Goal: Task Accomplishment & Management: Complete application form

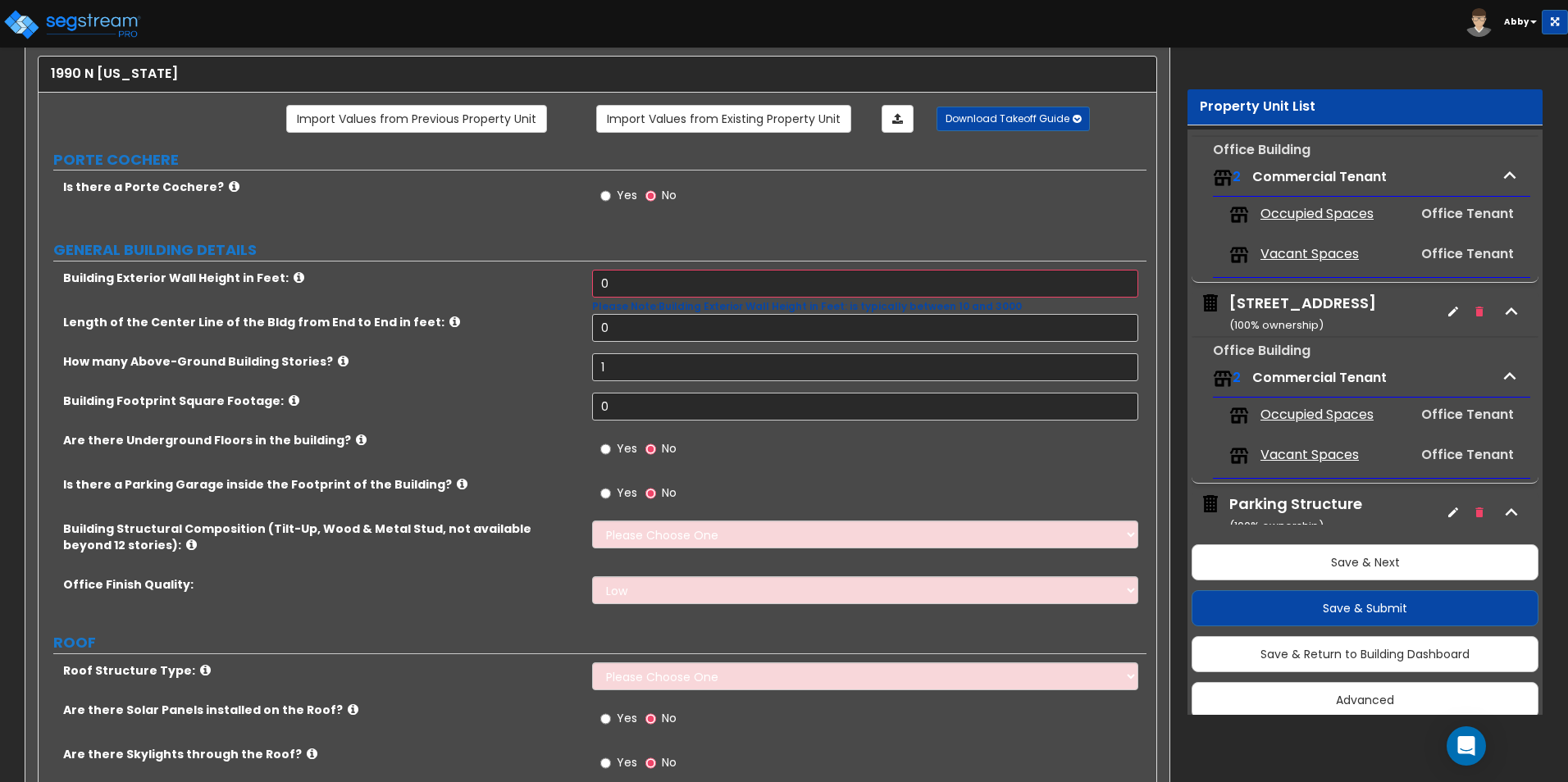
scroll to position [7, 0]
click at [496, 382] on div "How many Above-Ground Building Stories? 1" at bounding box center [592, 373] width 1108 height 39
click at [643, 275] on input "0" at bounding box center [865, 283] width 545 height 28
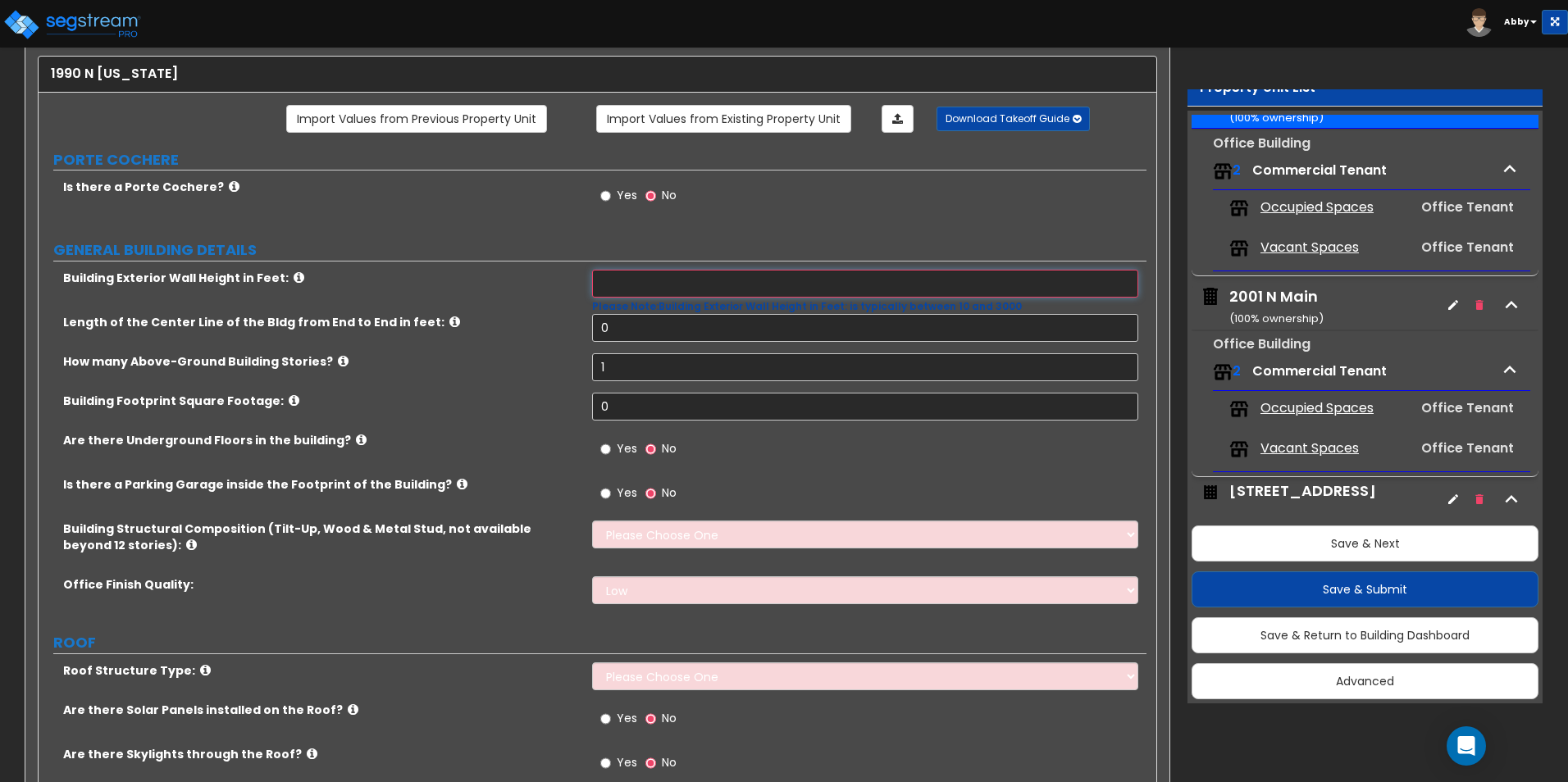
scroll to position [84, 0]
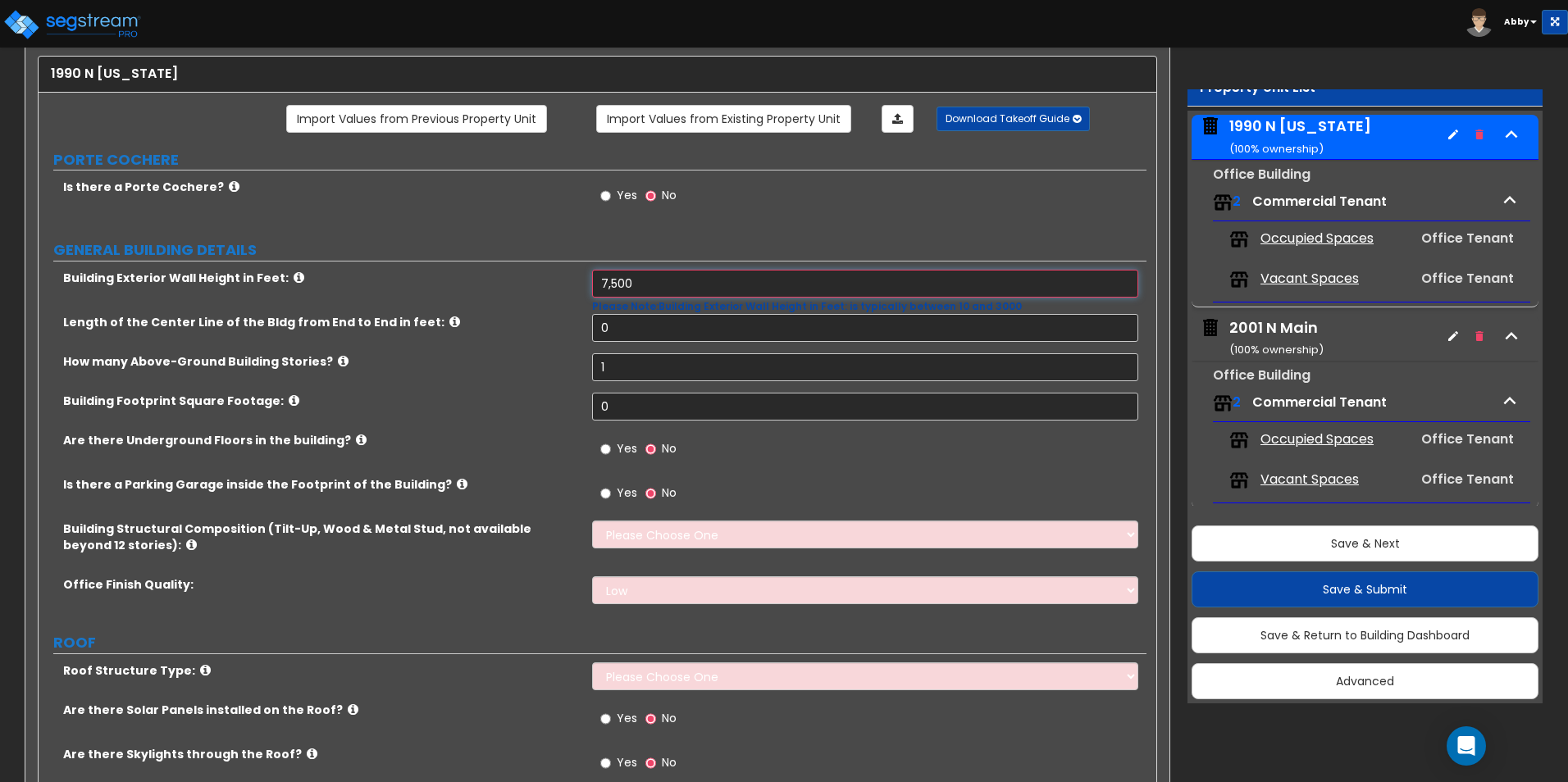
drag, startPoint x: 664, startPoint y: 278, endPoint x: 480, endPoint y: 254, distance: 185.6
type input "140"
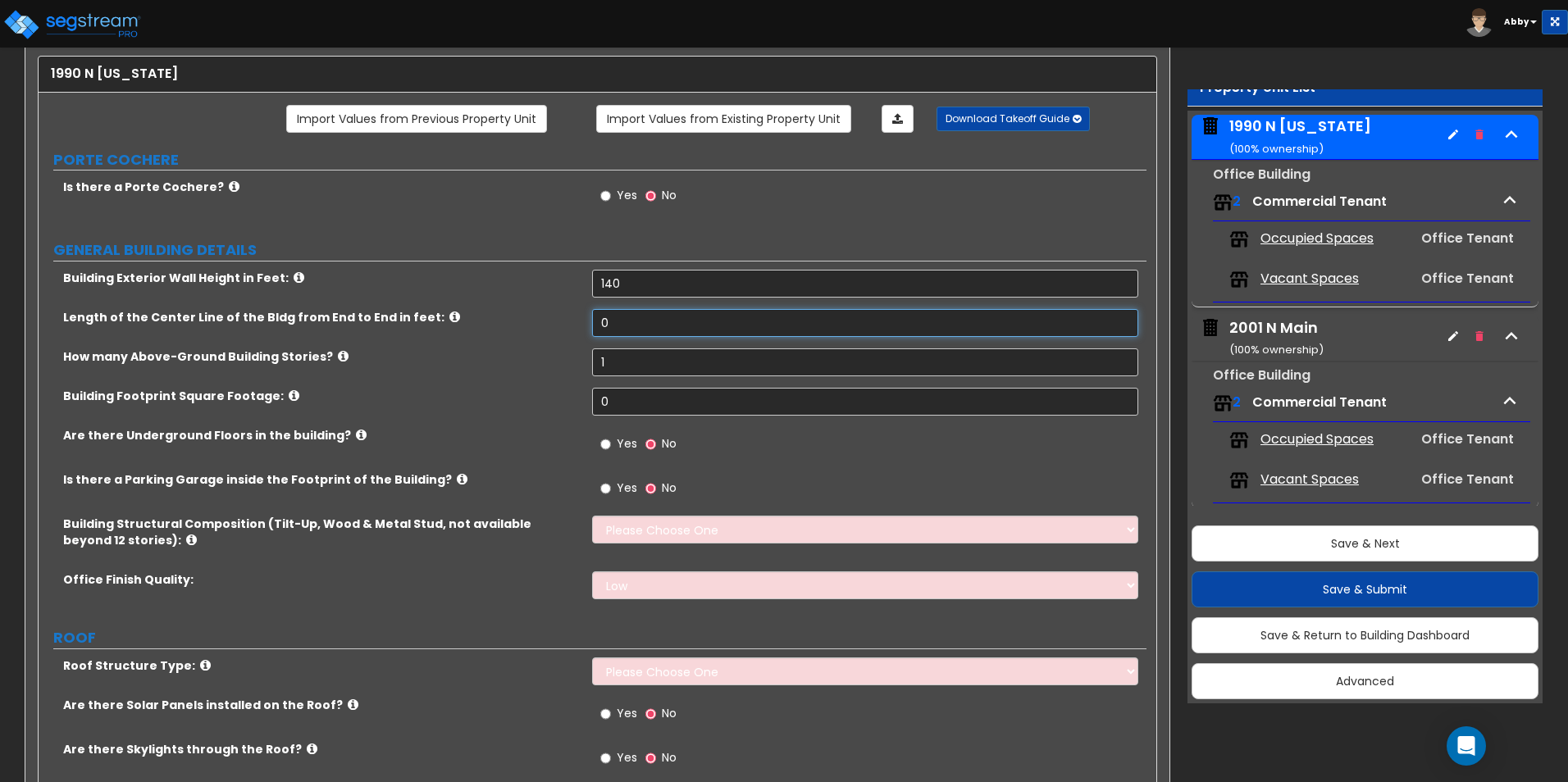
drag, startPoint x: 604, startPoint y: 315, endPoint x: 666, endPoint y: 341, distance: 67.2
click at [604, 315] on input "0" at bounding box center [865, 323] width 545 height 28
click at [643, 325] on input "0" at bounding box center [865, 323] width 545 height 28
type input "180"
click at [624, 363] on input "1" at bounding box center [865, 362] width 545 height 28
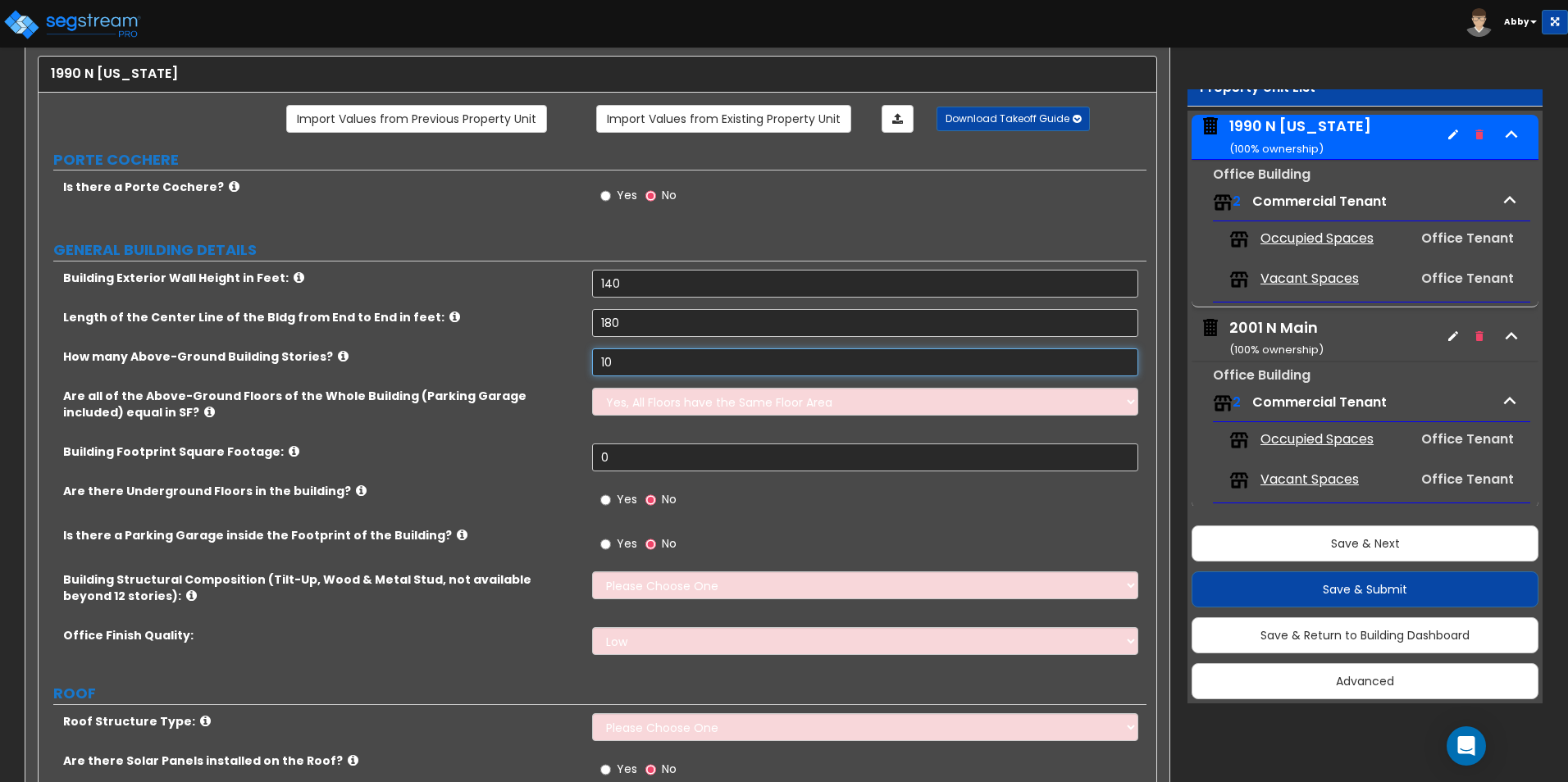
scroll to position [169, 0]
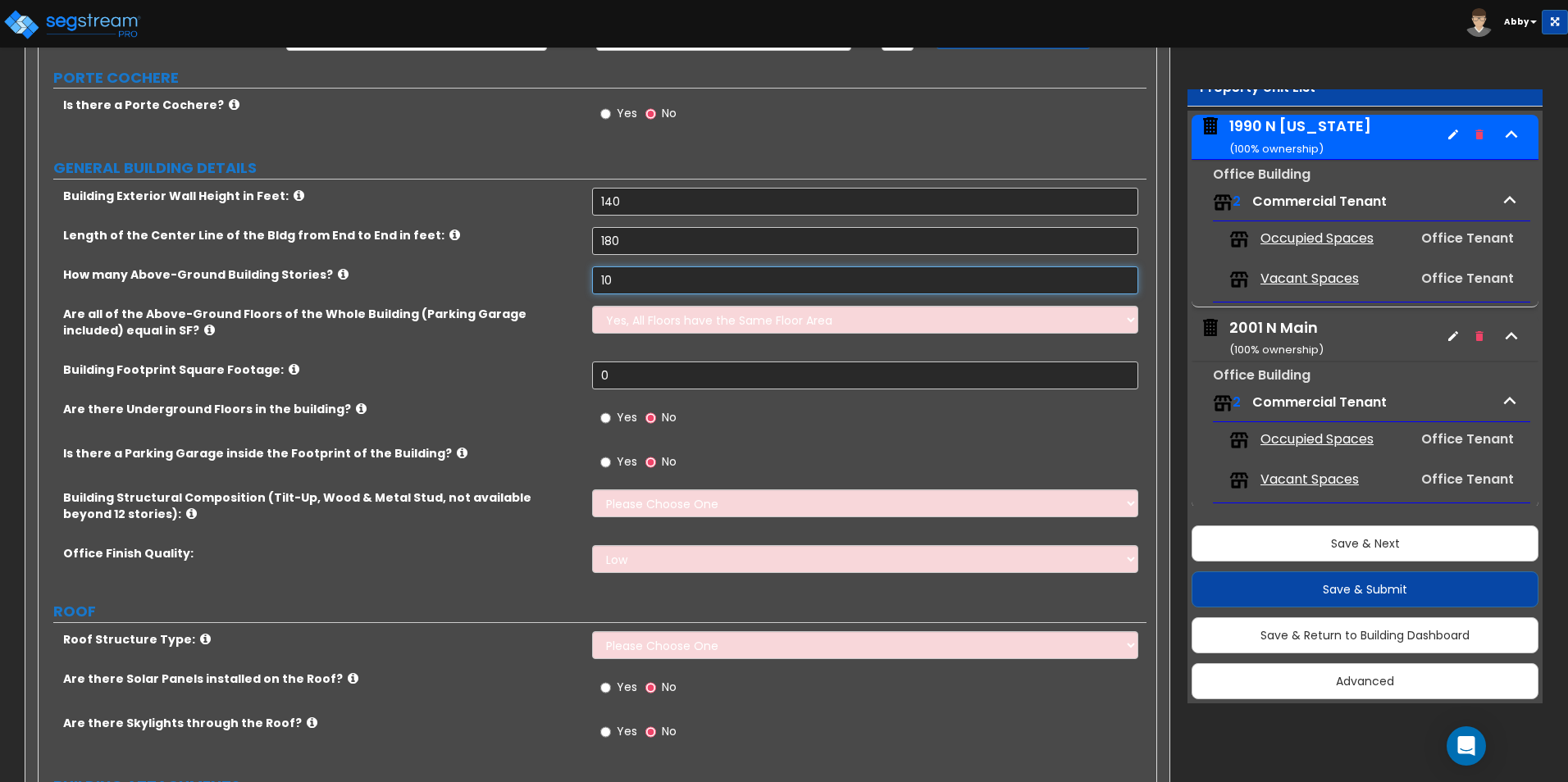
type input "10"
click at [604, 383] on input "0" at bounding box center [865, 376] width 545 height 28
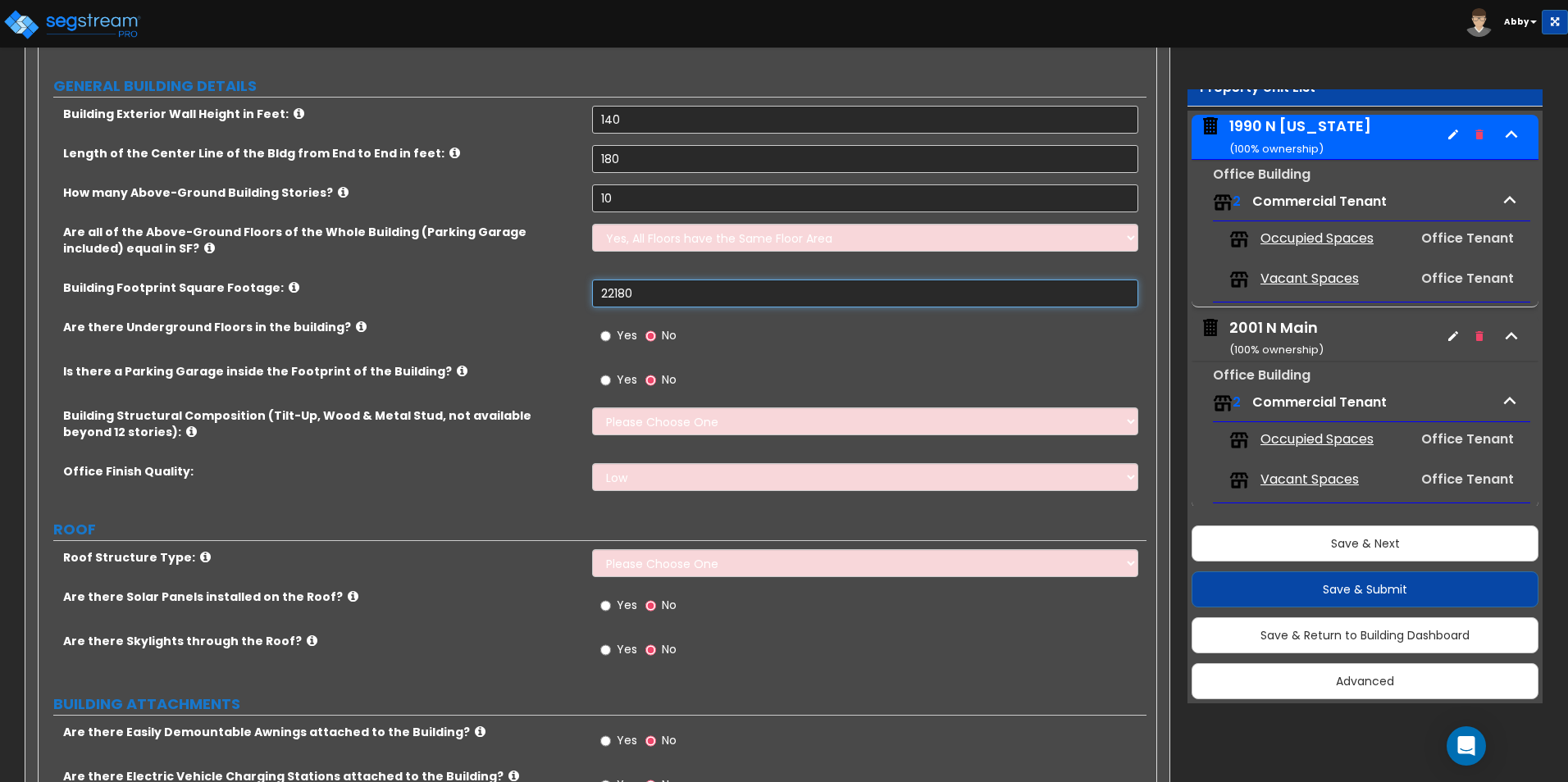
scroll to position [332, 0]
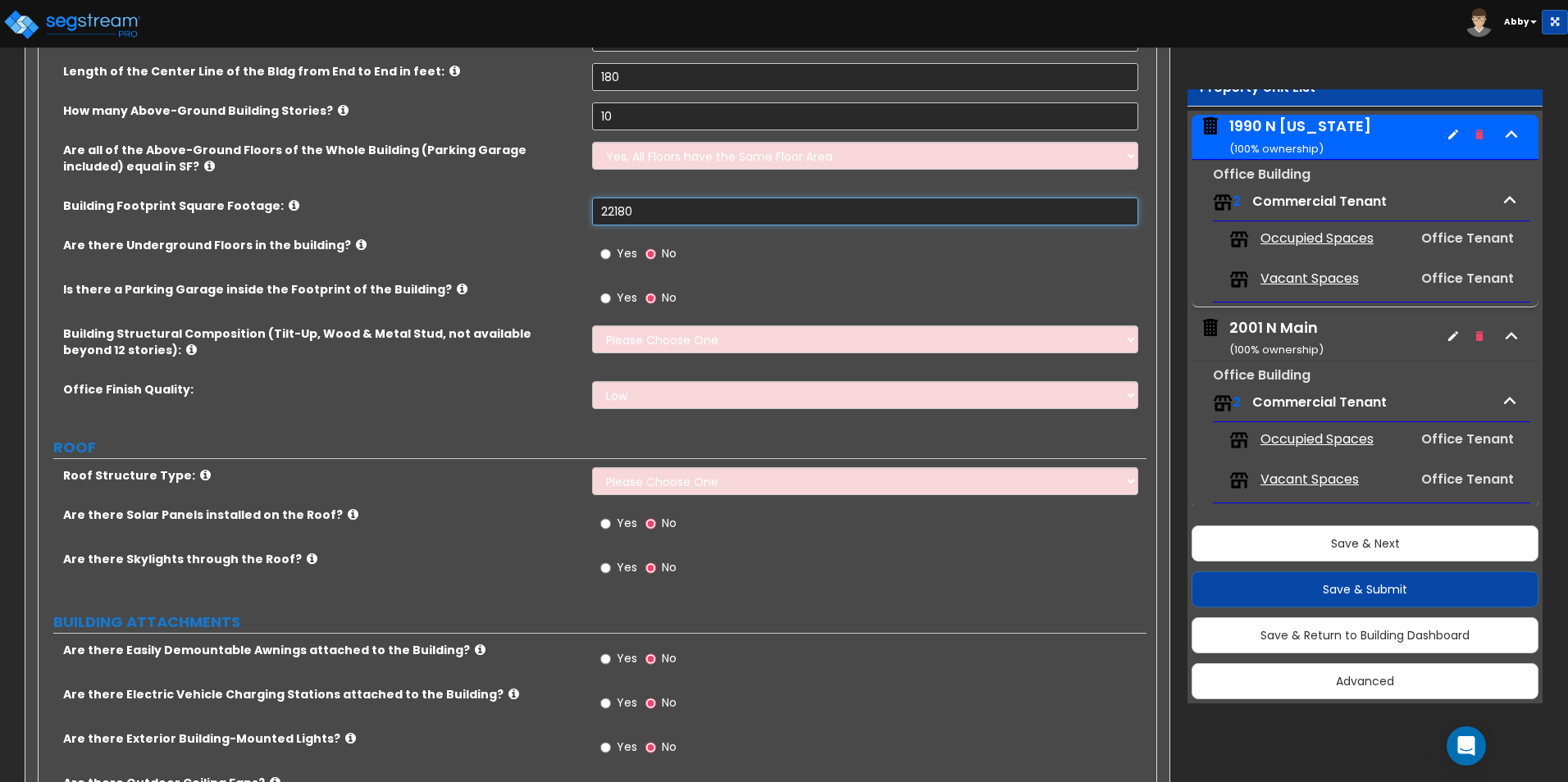
type input "22,180"
click at [665, 323] on div "Yes No" at bounding box center [869, 303] width 554 height 44
click at [667, 330] on select "Please Choose One Tilt-up Wall Construction Reinforced Concrete Structural Stee…" at bounding box center [865, 339] width 545 height 28
select select "4"
click at [592, 326] on select "Please Choose One Tilt-up Wall Construction Reinforced Concrete Structural Stee…" at bounding box center [865, 339] width 545 height 28
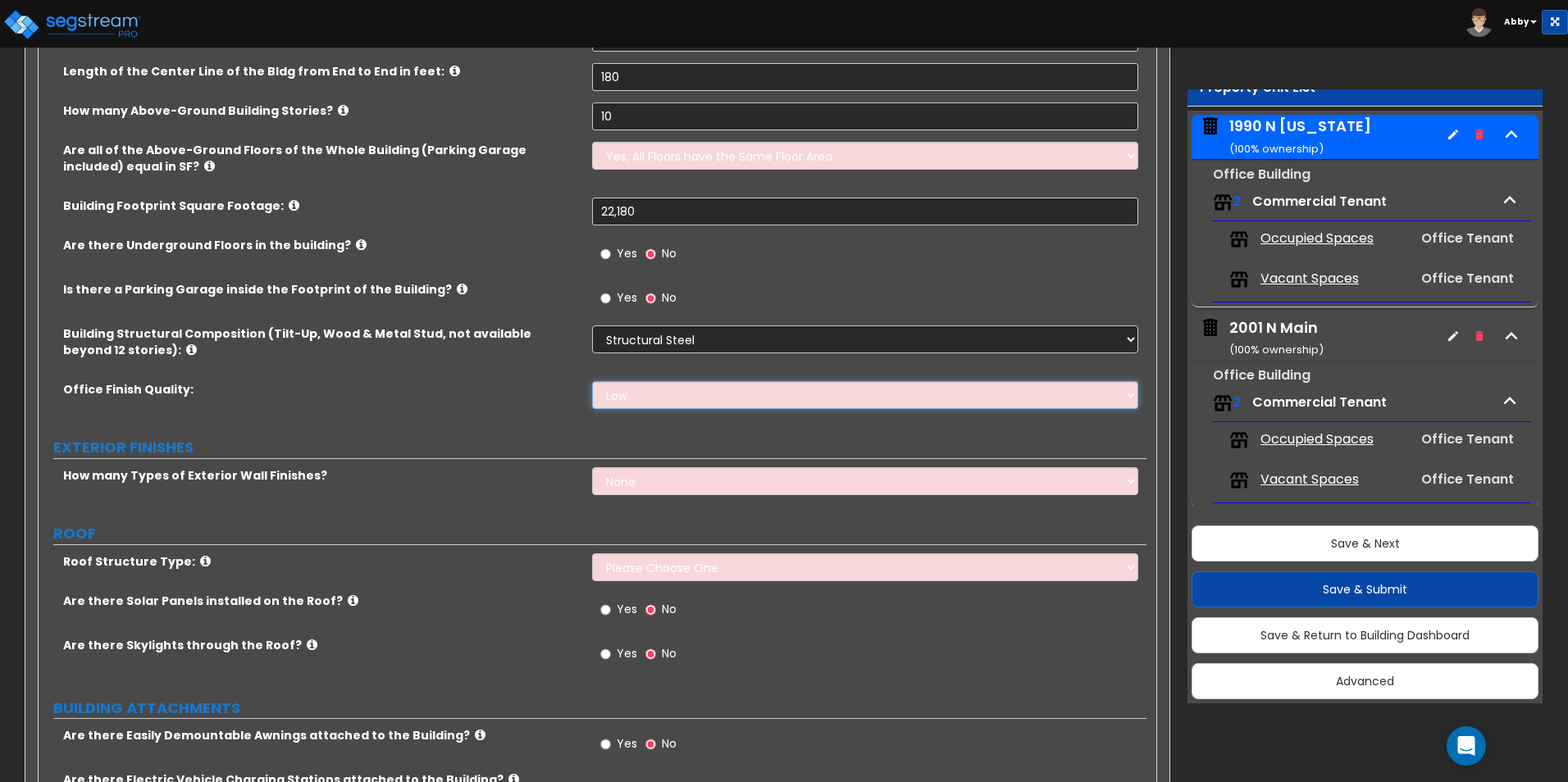
click at [678, 396] on select "Low Average High" at bounding box center [865, 395] width 545 height 28
select select "1"
click at [592, 382] on select "Low Average High" at bounding box center [865, 395] width 545 height 28
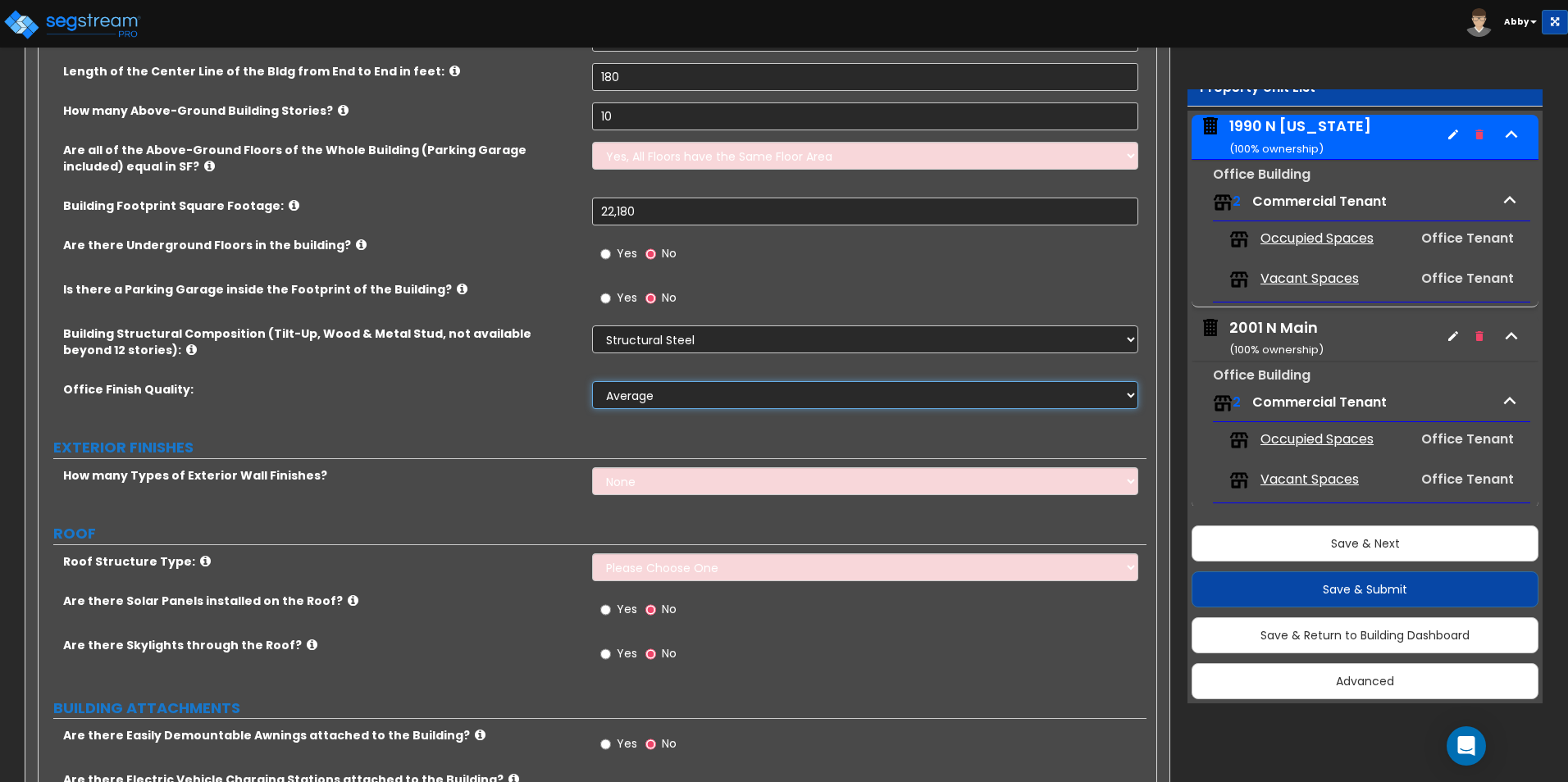
scroll to position [415, 0]
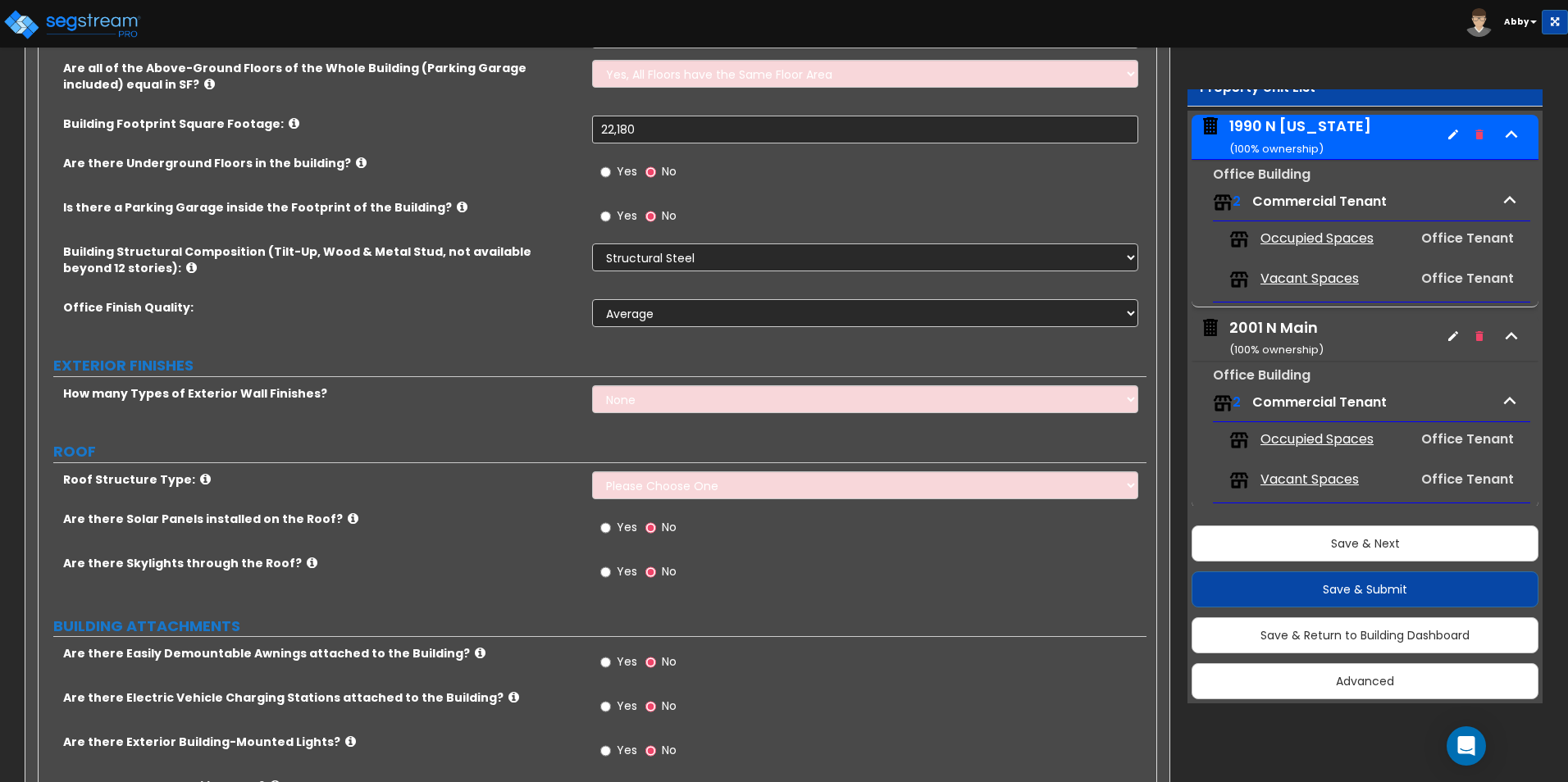
click at [666, 422] on div "How many Types of Exterior Wall Finishes? None 1 2 3" at bounding box center [592, 405] width 1108 height 39
click at [666, 407] on select "None 1 2 3" at bounding box center [865, 399] width 545 height 28
select select "1"
click at [592, 386] on select "None 1 2 3" at bounding box center [865, 399] width 545 height 28
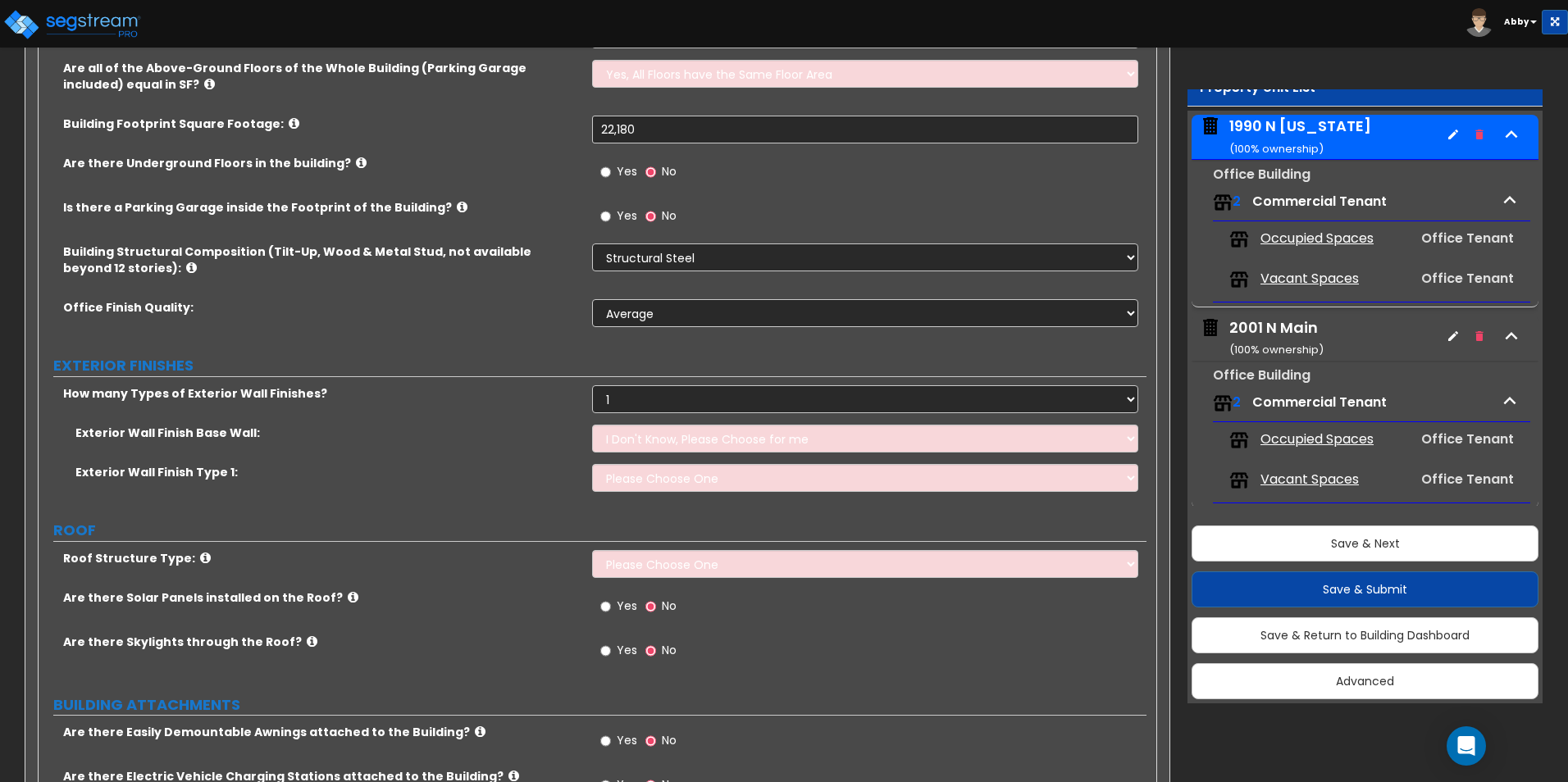
click at [648, 452] on div "Exterior Wall Finish Base Wall: I Don't Know, Please Choose for me Concrete Mas…" at bounding box center [592, 445] width 1108 height 39
click at [651, 445] on select "I Don't Know, Please Choose for me Concrete Masonry Units (CMU) Cast-in-Place C…" at bounding box center [865, 439] width 545 height 28
click at [644, 445] on select "I Don't Know, Please Choose for me Concrete Masonry Units (CMU) Cast-in-Place C…" at bounding box center [865, 439] width 545 height 28
select select "5"
click at [592, 425] on select "I Don't Know, Please Choose for me Concrete Masonry Units (CMU) Cast-in-Place C…" at bounding box center [865, 439] width 545 height 28
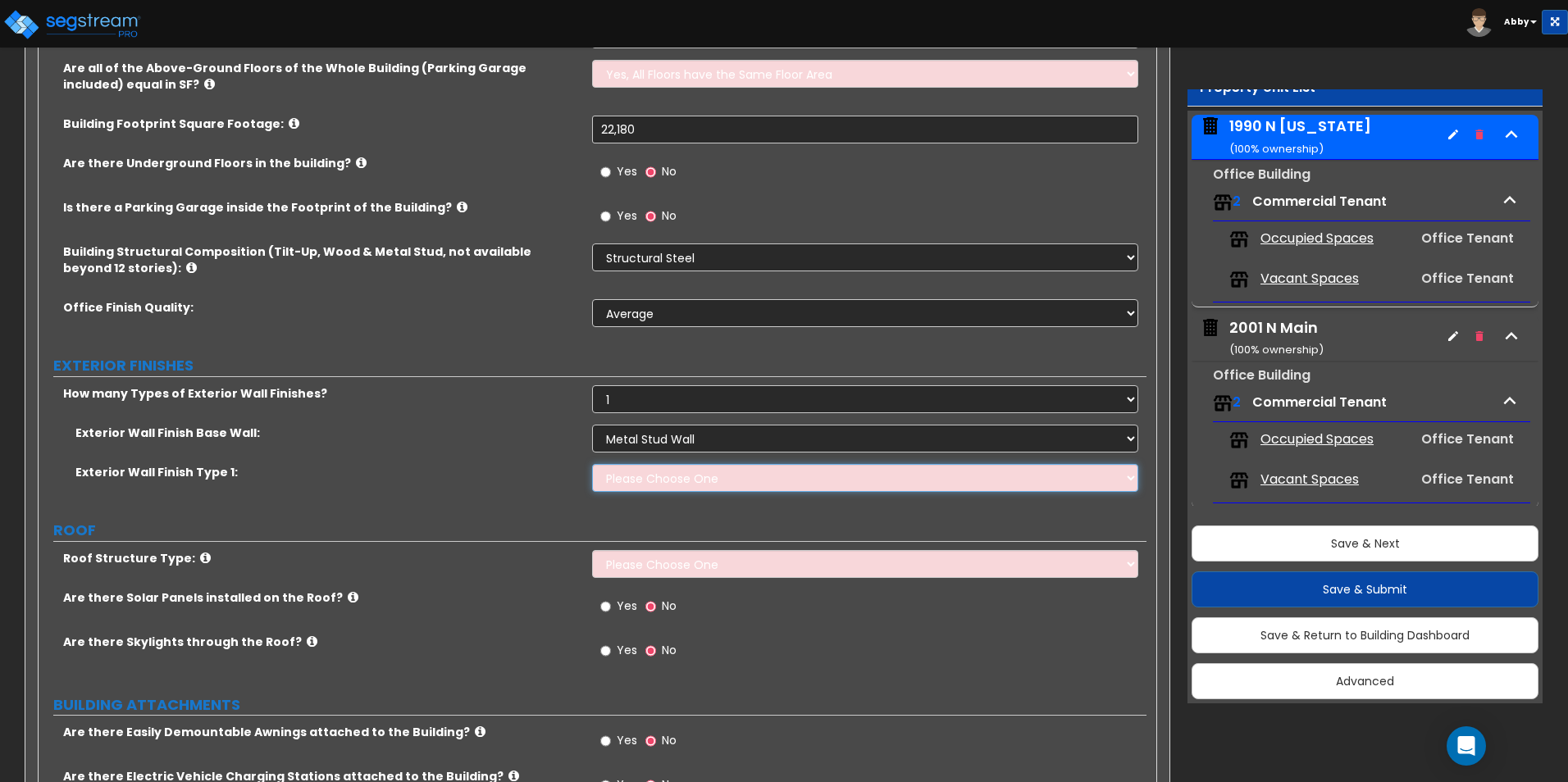
click at [673, 477] on select "Please Choose One No Finish/Shared Wall No Wall Brick Veneer Stone Veneer Wood …" at bounding box center [865, 478] width 545 height 28
select select "6"
click at [592, 464] on select "Please Choose One No Finish/Shared Wall No Wall Brick Veneer Stone Veneer Wood …" at bounding box center [865, 478] width 545 height 28
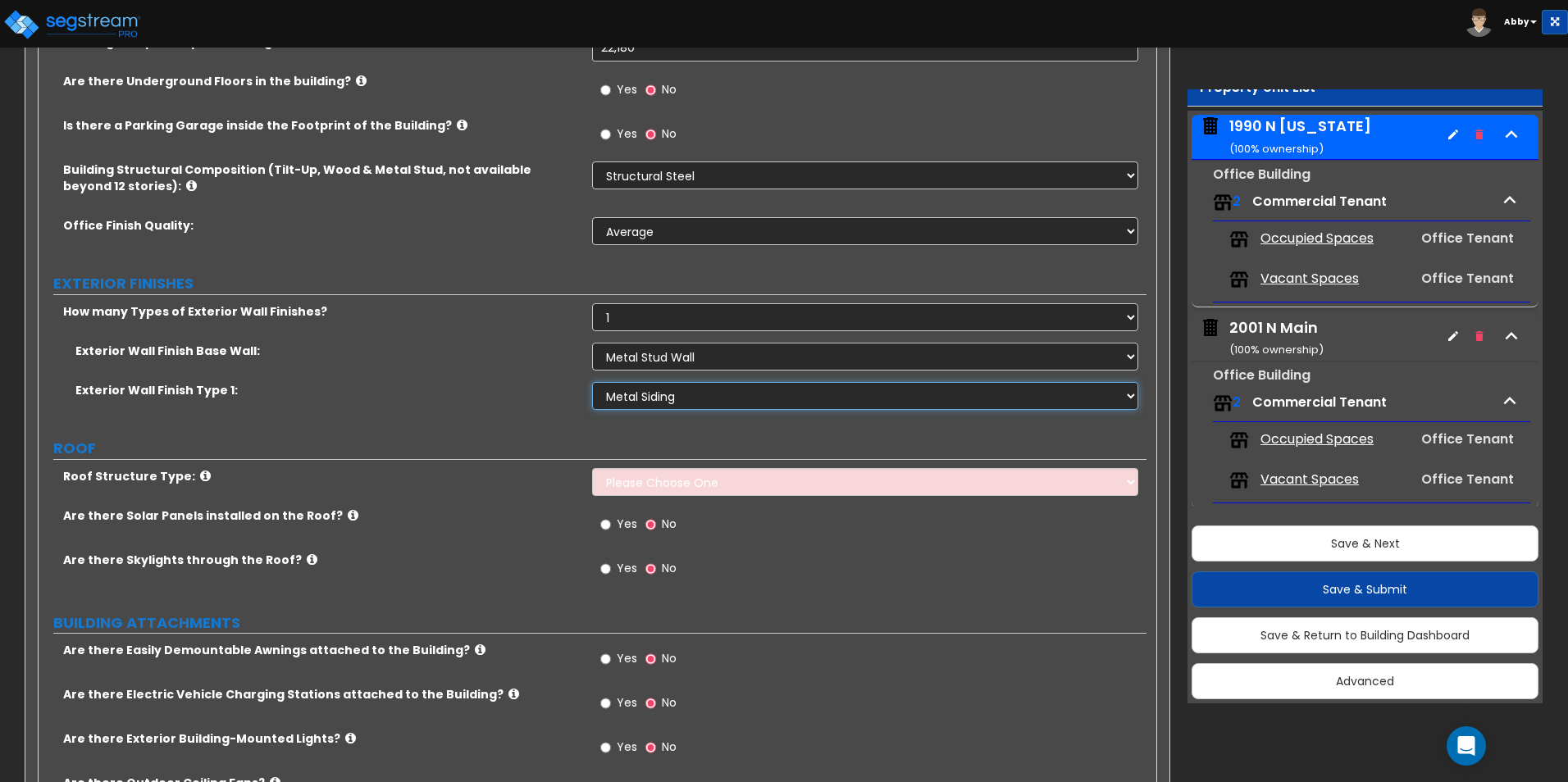
scroll to position [579, 0]
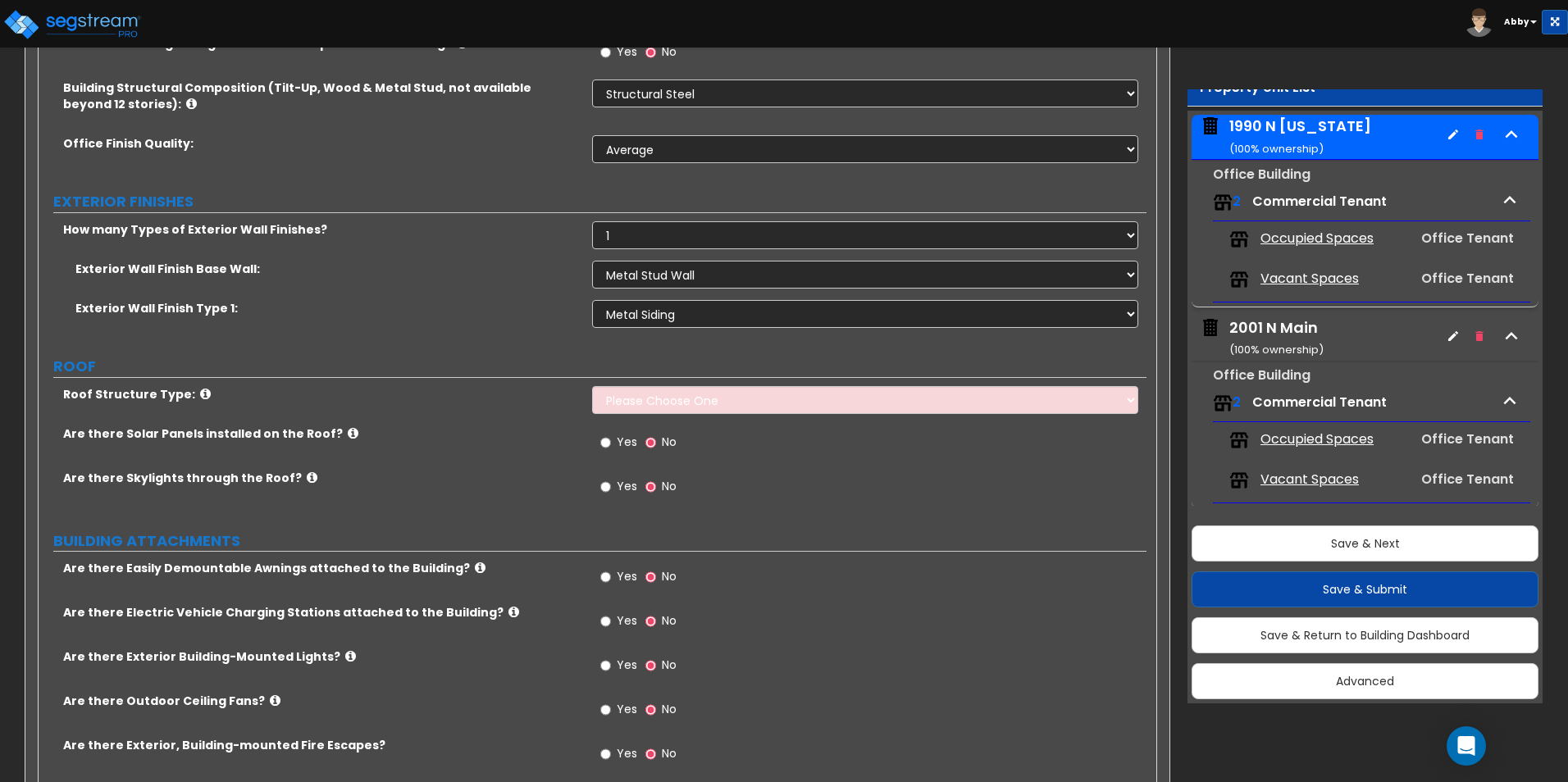
click at [691, 414] on div "Roof Structure Type: Please Choose One [PERSON_NAME] Roof Flat Roof Hybrid [PER…" at bounding box center [592, 406] width 1108 height 39
click at [694, 399] on select "Please Choose One [PERSON_NAME] Roof Flat Roof Hybrid [PERSON_NAME] & Flat Roof" at bounding box center [865, 400] width 545 height 28
select select "2"
click at [592, 387] on select "Please Choose One [PERSON_NAME] Roof Flat Roof Hybrid [PERSON_NAME] & Flat Roof" at bounding box center [865, 400] width 545 height 28
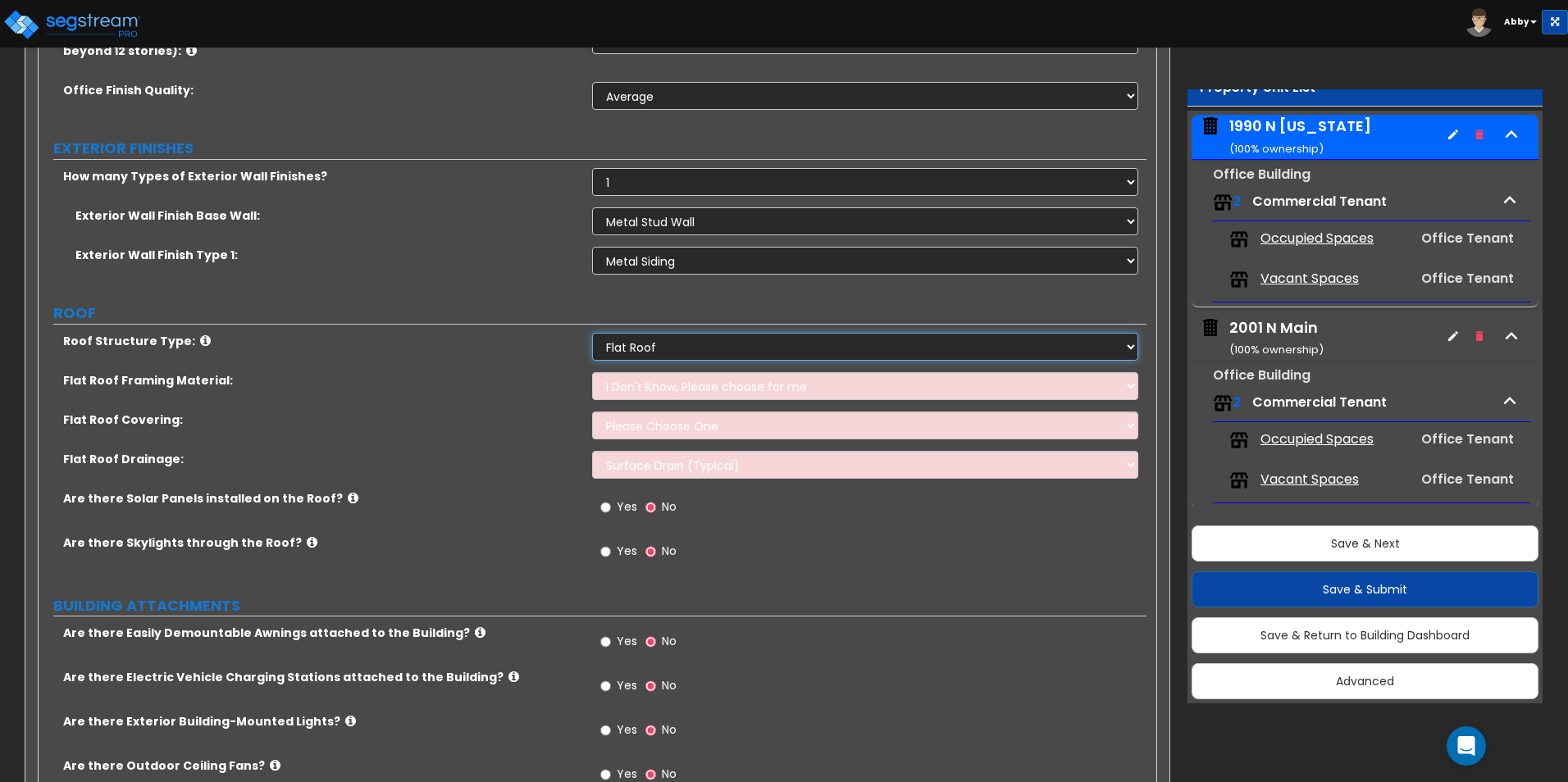
scroll to position [661, 0]
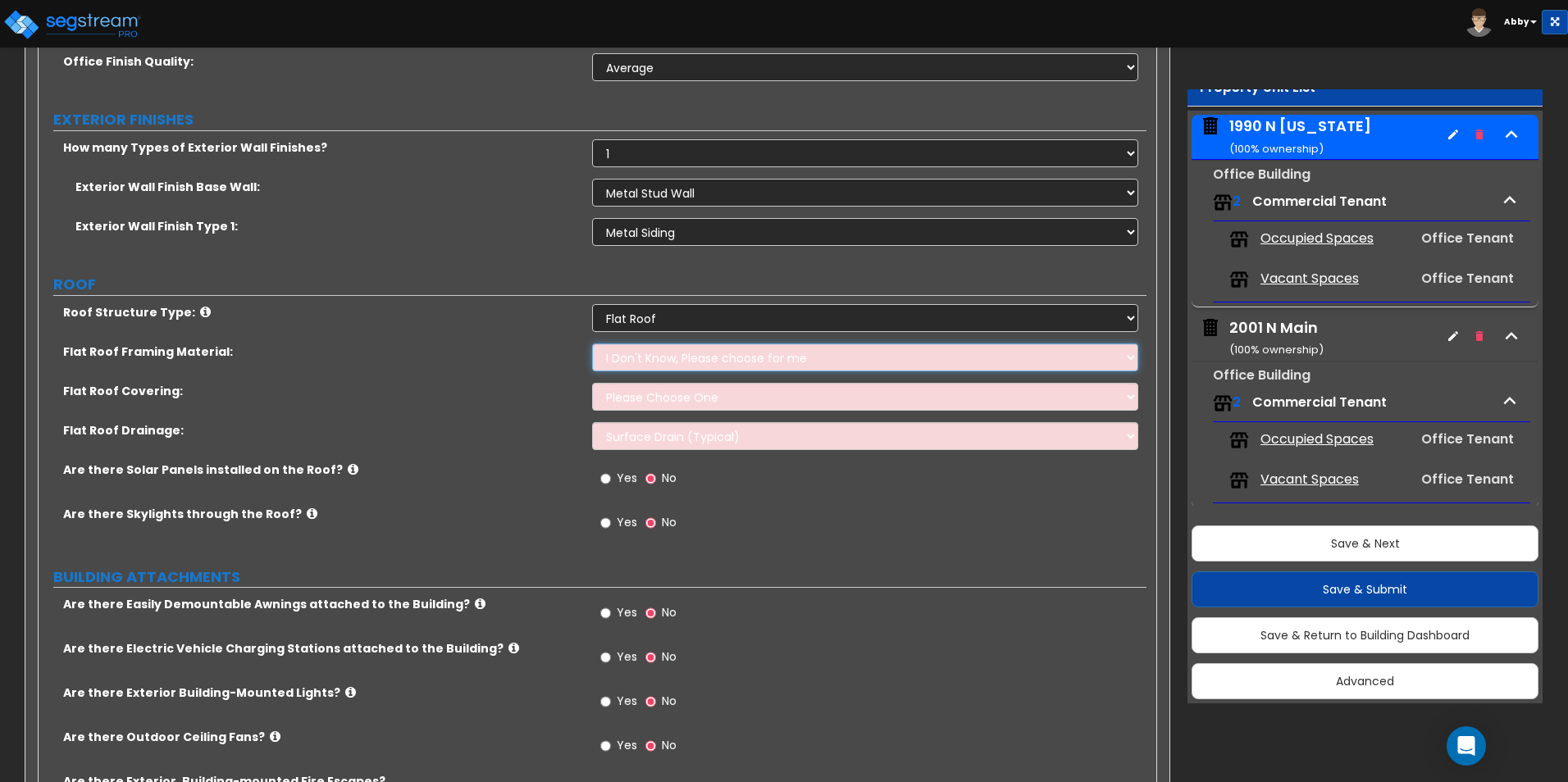
click at [668, 356] on select "I Don't Know, Please choose for me Metal Wood Concrete" at bounding box center [865, 357] width 545 height 28
click at [592, 343] on select "I Don't Know, Please choose for me Metal Wood Concrete" at bounding box center [865, 357] width 545 height 28
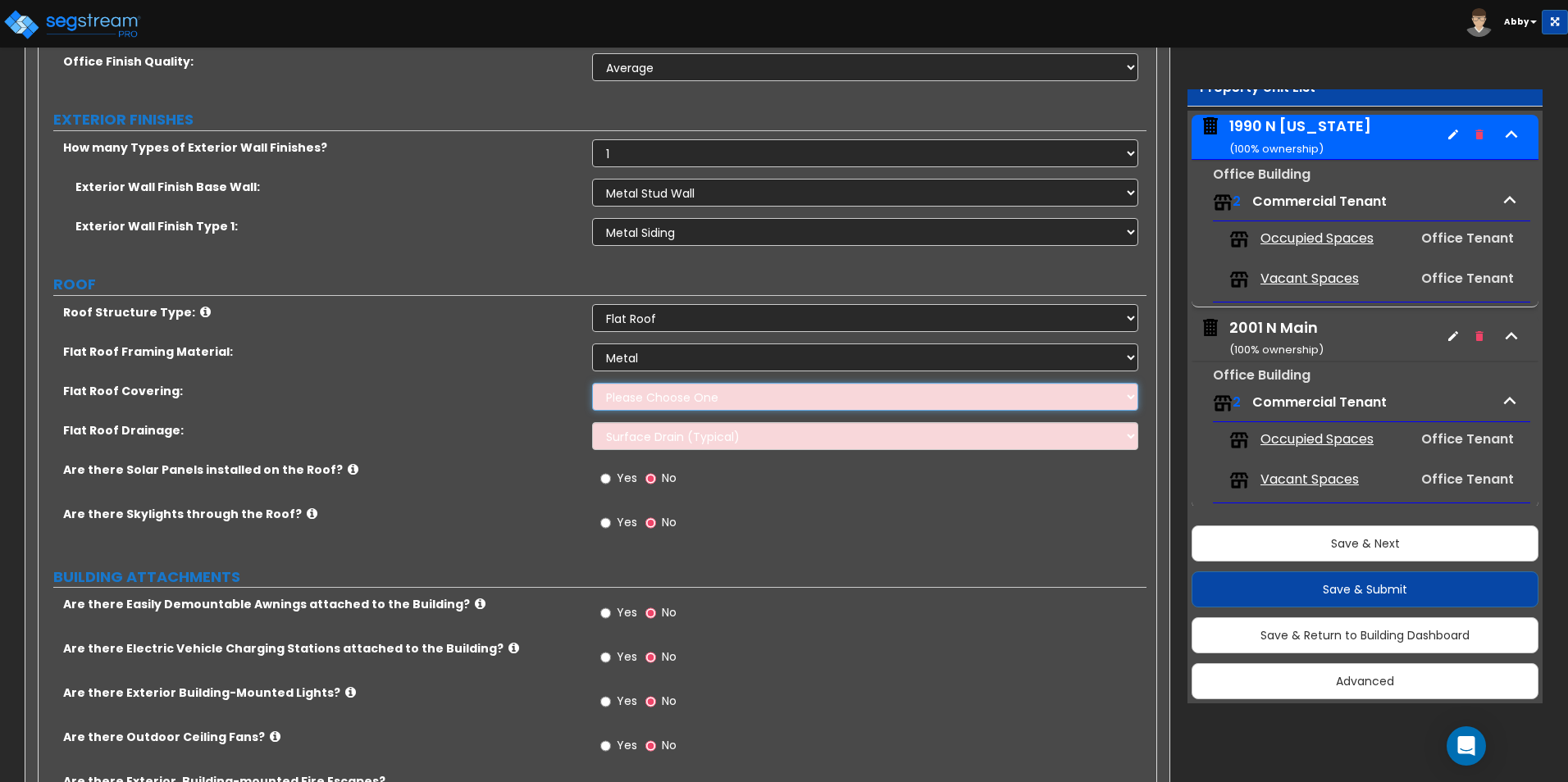
click at [656, 396] on select "Please Choose One Rolled Asphalt PVC Membrane Plastic (EPDM) Membrane Asphalt F…" at bounding box center [865, 396] width 545 height 28
click at [656, 357] on select "I Don't Know, Please choose for me Metal Wood Concrete" at bounding box center [865, 357] width 545 height 28
select select "0"
click at [592, 343] on select "I Don't Know, Please choose for me Metal Wood Concrete" at bounding box center [865, 357] width 545 height 28
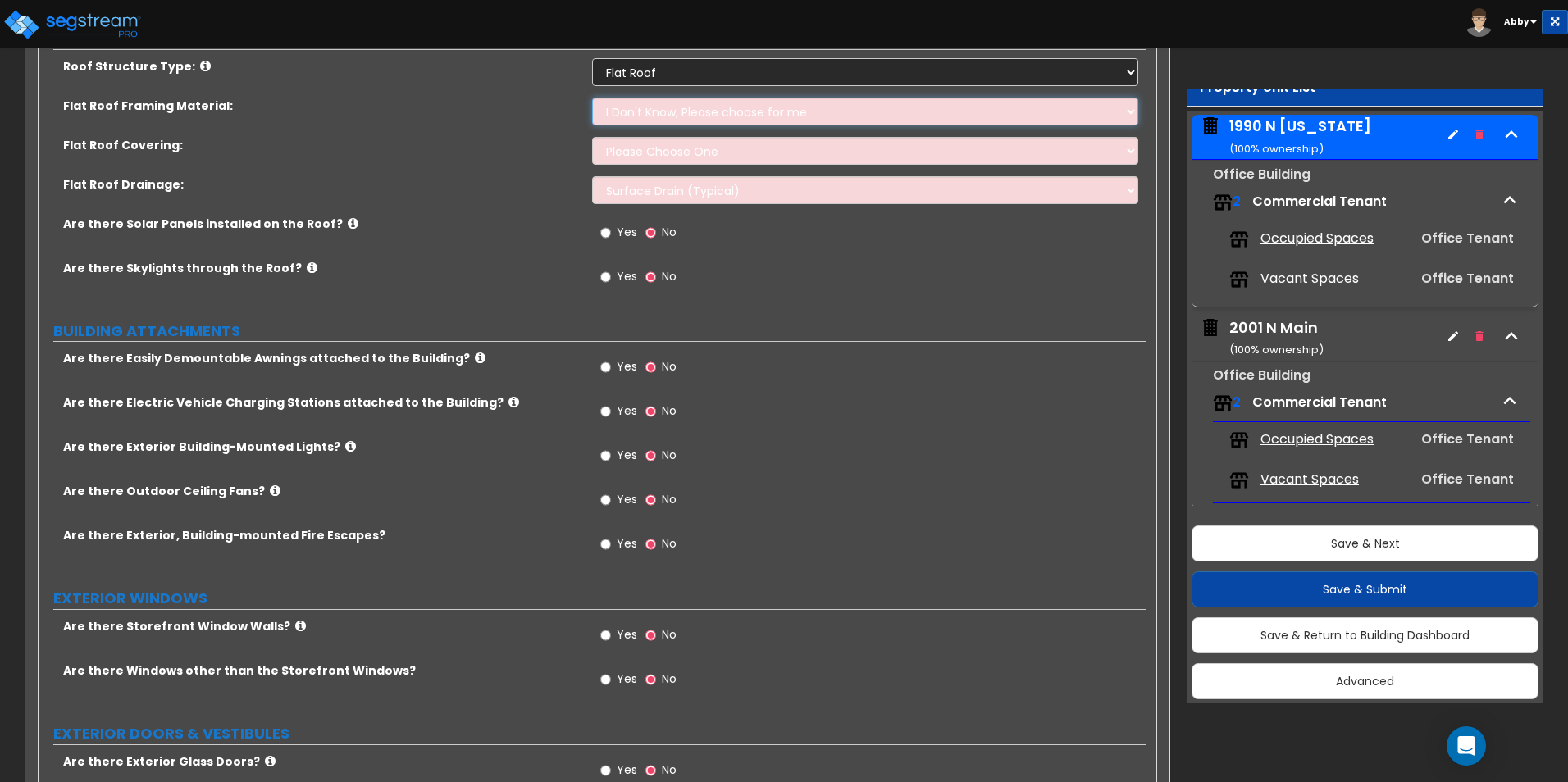
scroll to position [989, 0]
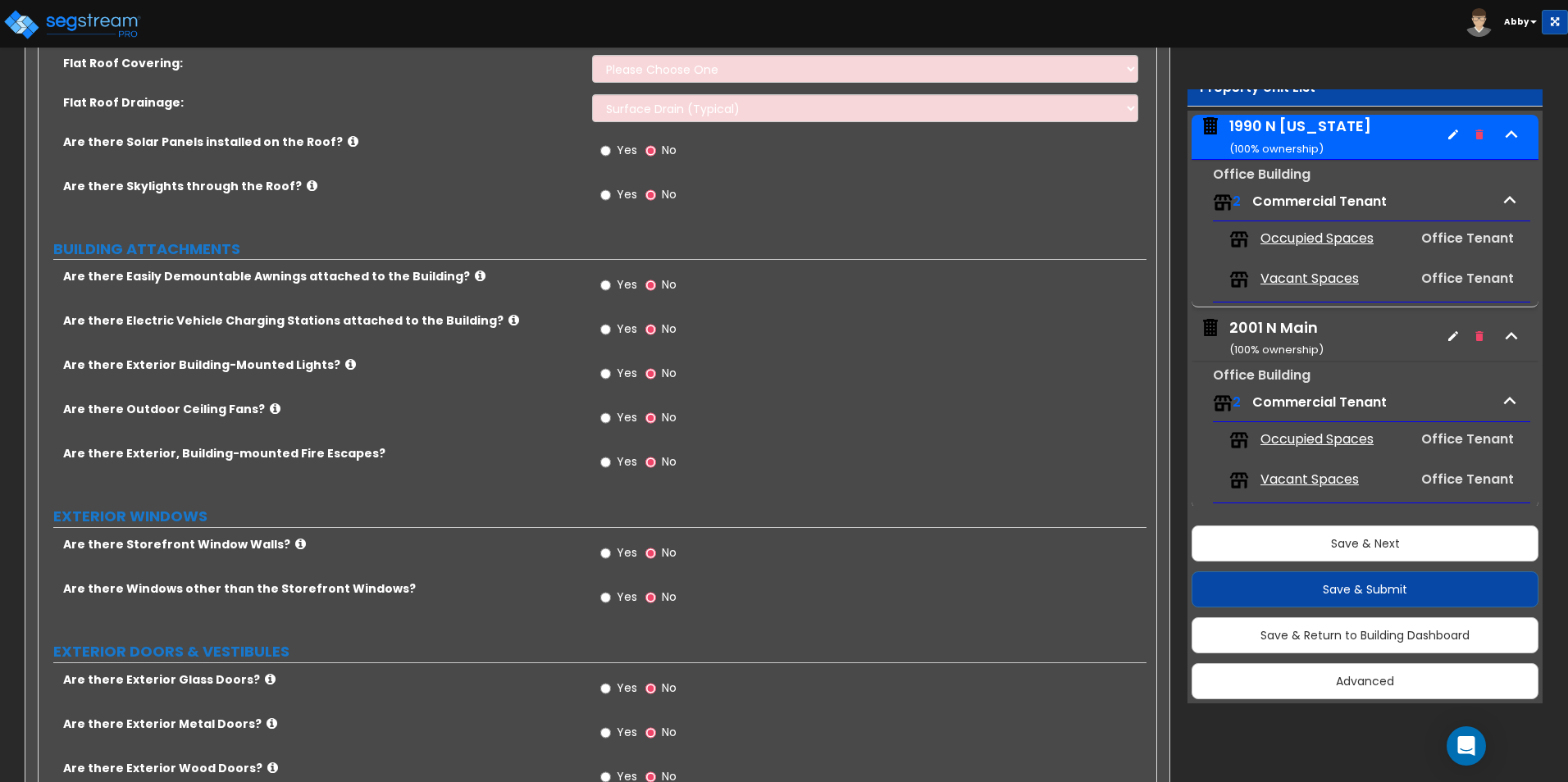
click at [620, 378] on span "Yes" at bounding box center [627, 373] width 21 height 17
click at [611, 378] on input "Yes" at bounding box center [605, 374] width 11 height 18
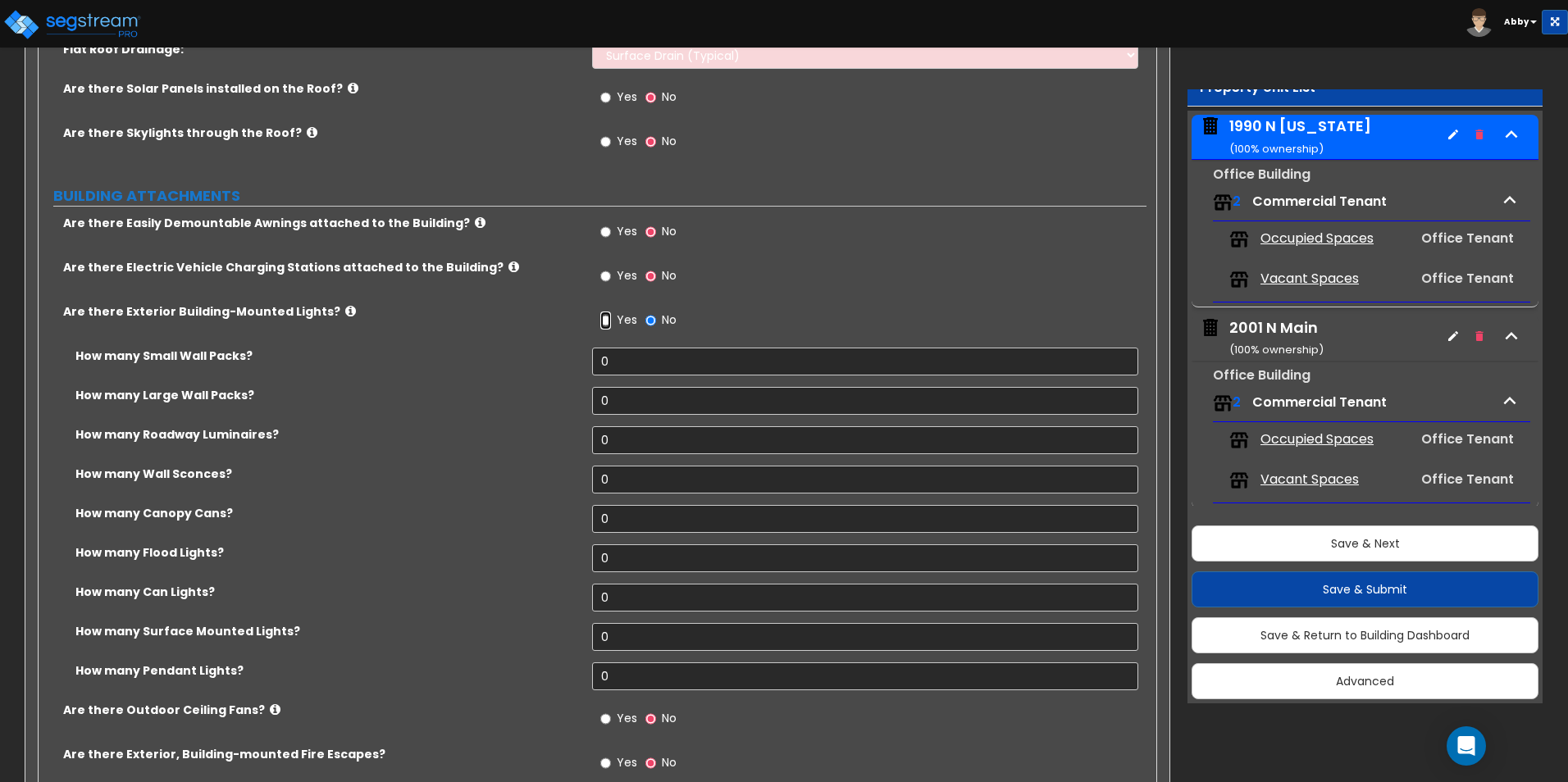
scroll to position [1071, 0]
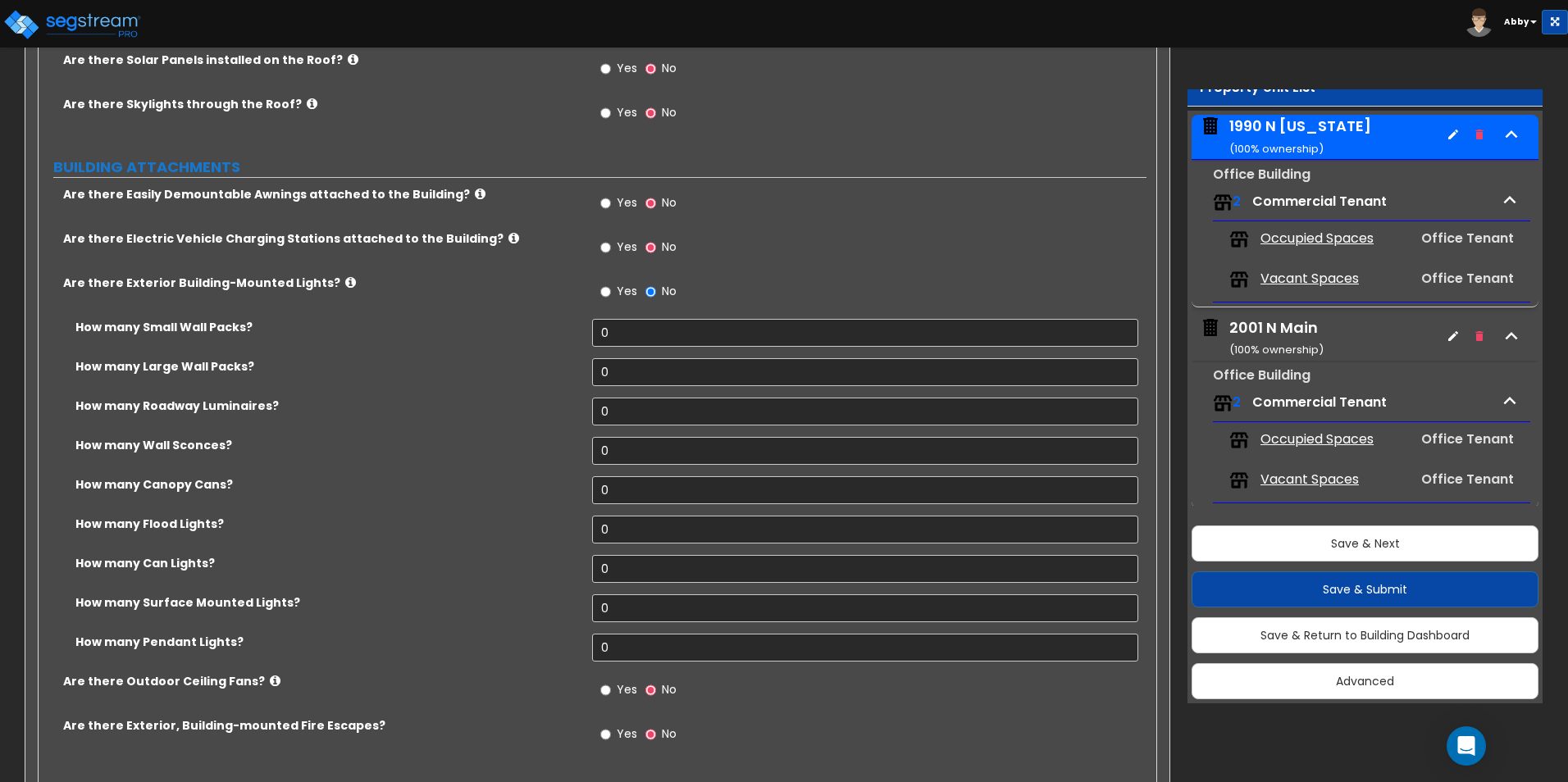
click at [614, 208] on label "Yes" at bounding box center [619, 205] width 37 height 28
click at [611, 208] on input "Yes" at bounding box center [605, 204] width 11 height 18
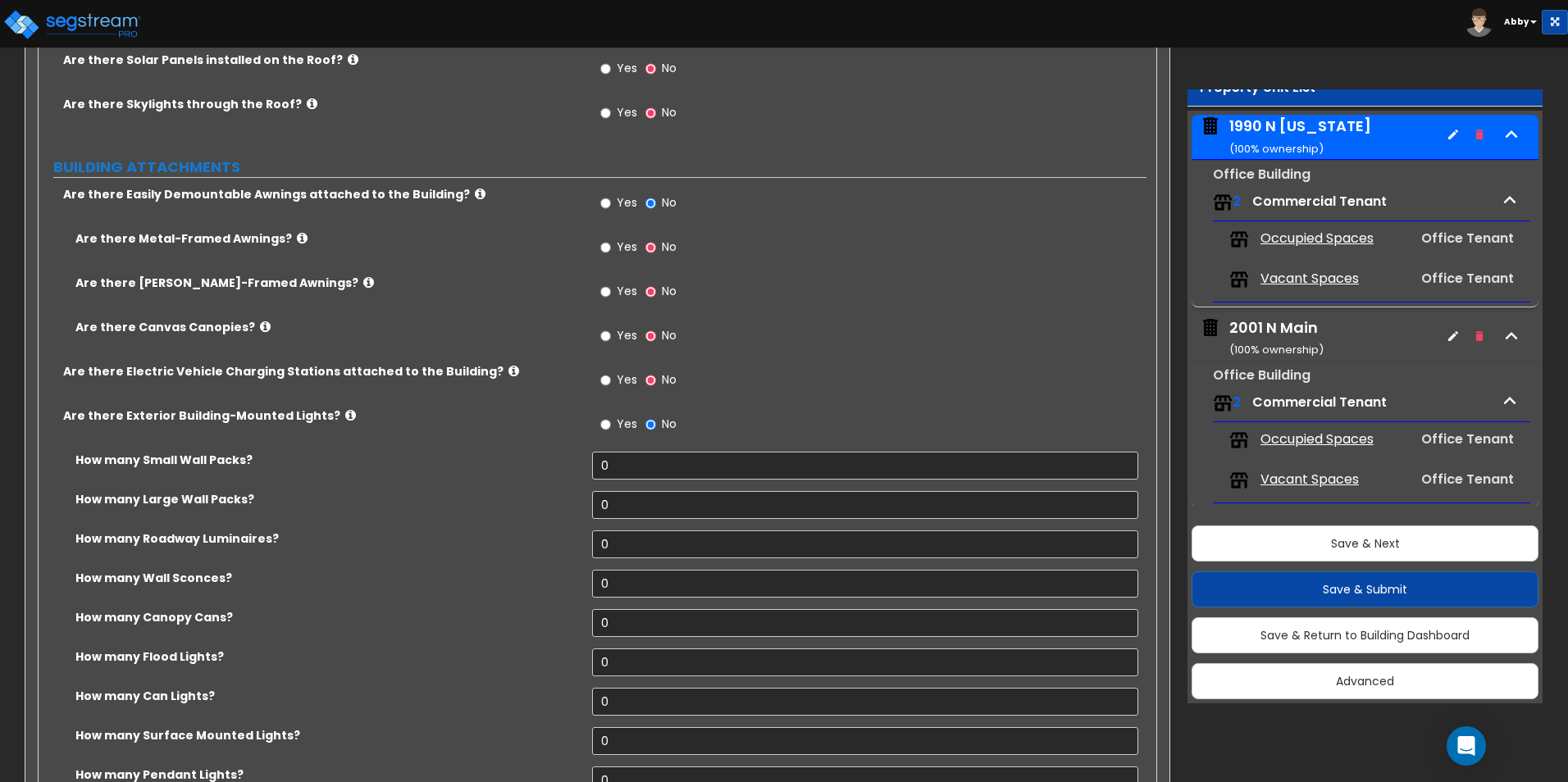
click at [619, 249] on span "Yes" at bounding box center [627, 247] width 21 height 17
click at [611, 249] on input "Yes" at bounding box center [605, 248] width 11 height 18
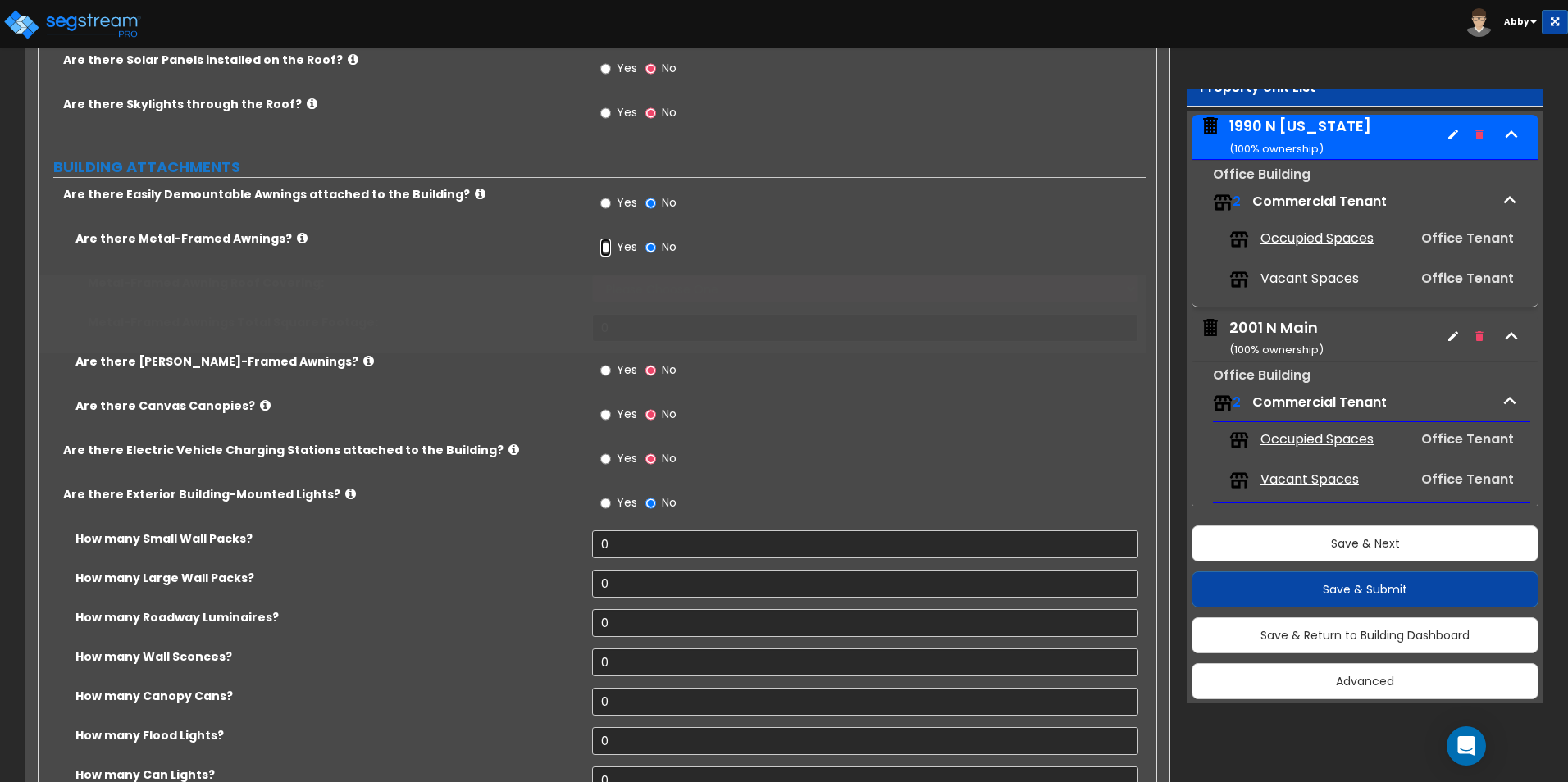
radio input "true"
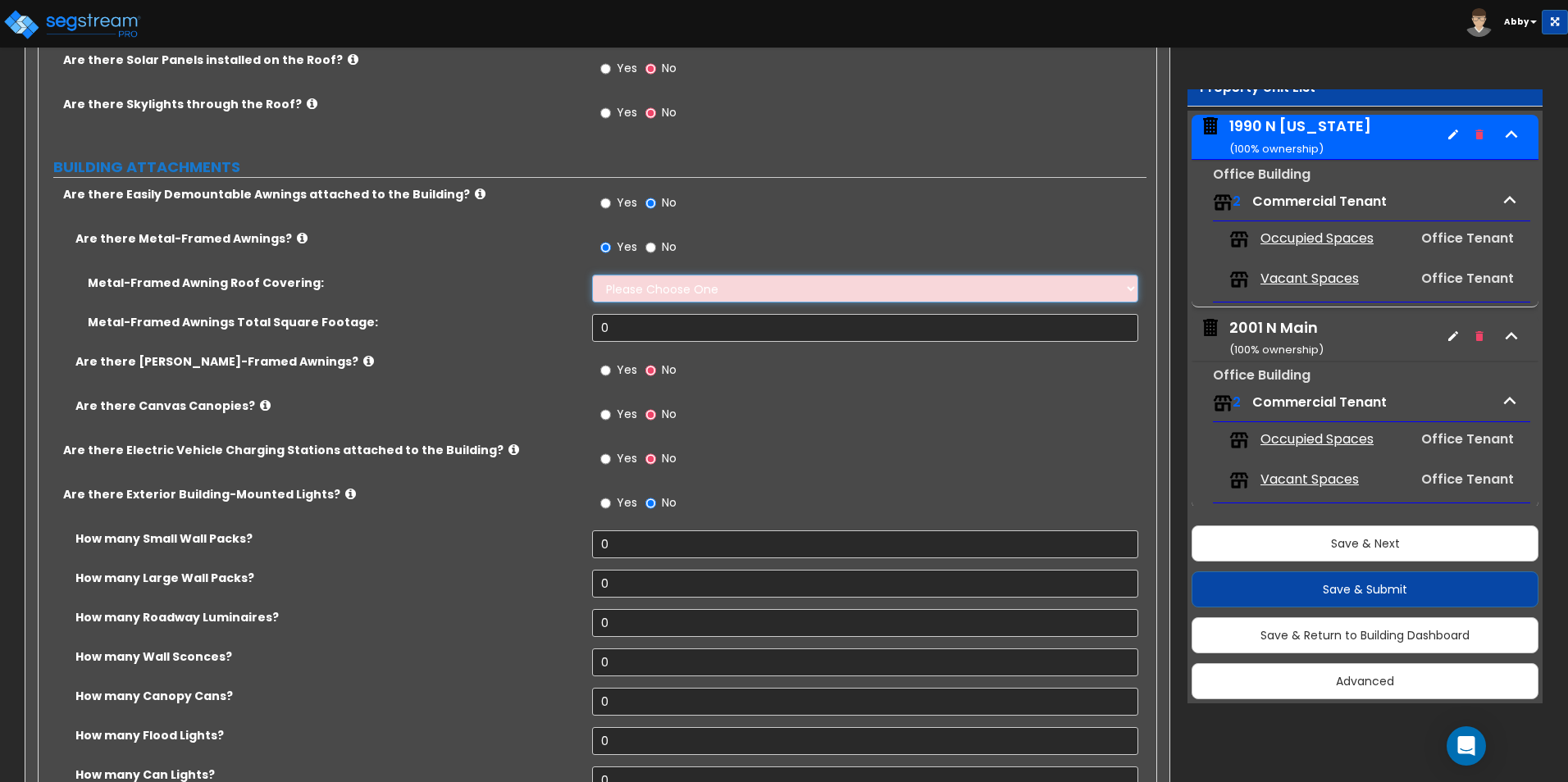
click at [641, 285] on select "Please Choose One Plastic Metal Glass" at bounding box center [865, 288] width 545 height 28
click at [592, 274] on select "Please Choose One Plastic Metal Glass" at bounding box center [865, 288] width 545 height 28
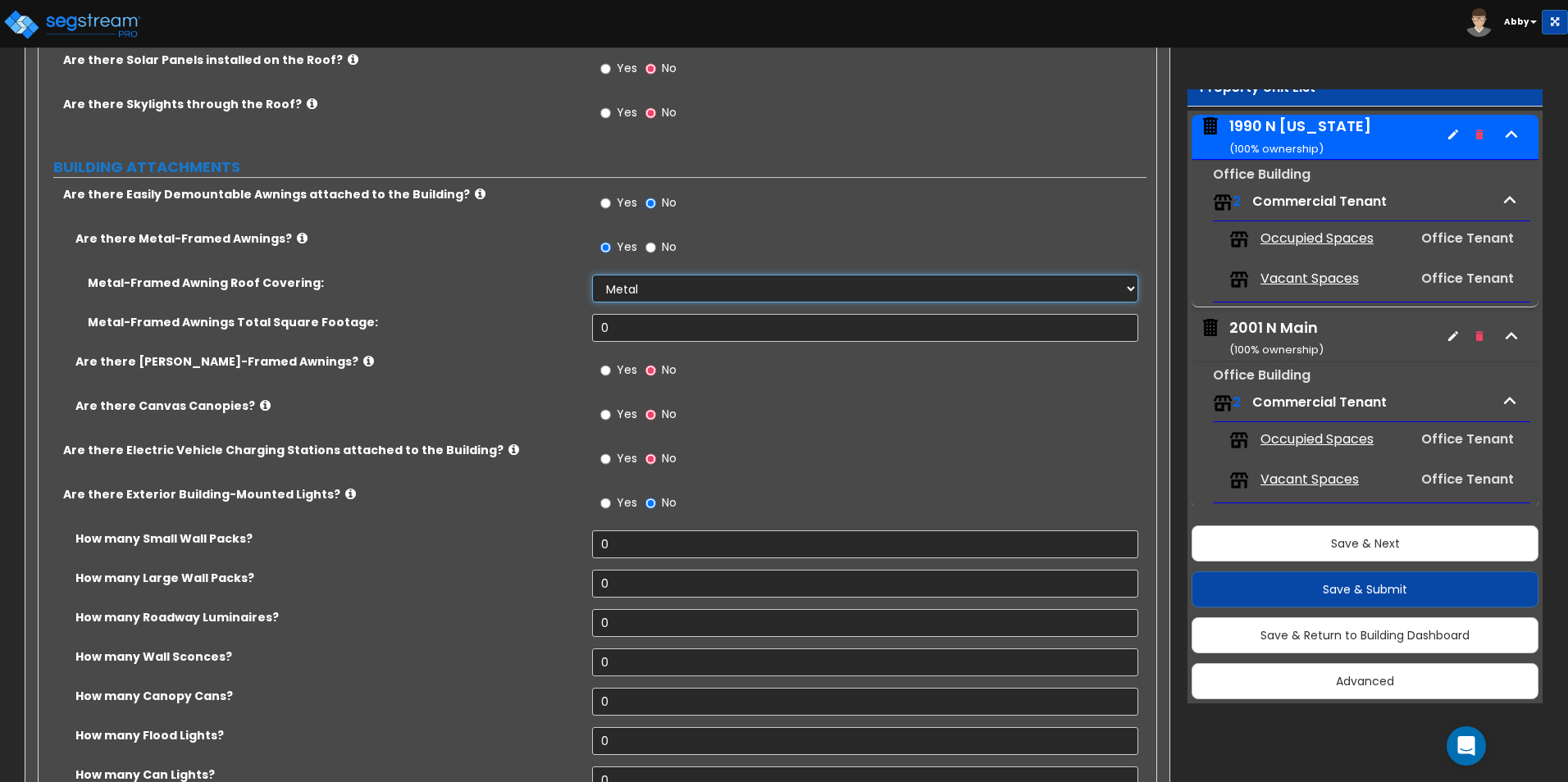
click at [648, 293] on select "Please Choose One Plastic Metal Glass" at bounding box center [865, 288] width 545 height 28
click at [592, 274] on select "Please Choose One Plastic Metal Glass" at bounding box center [865, 288] width 545 height 28
click at [651, 286] on select "Please Choose One Plastic Metal Glass" at bounding box center [865, 288] width 545 height 28
select select "3"
click at [592, 274] on select "Please Choose One Plastic Metal Glass" at bounding box center [865, 288] width 545 height 28
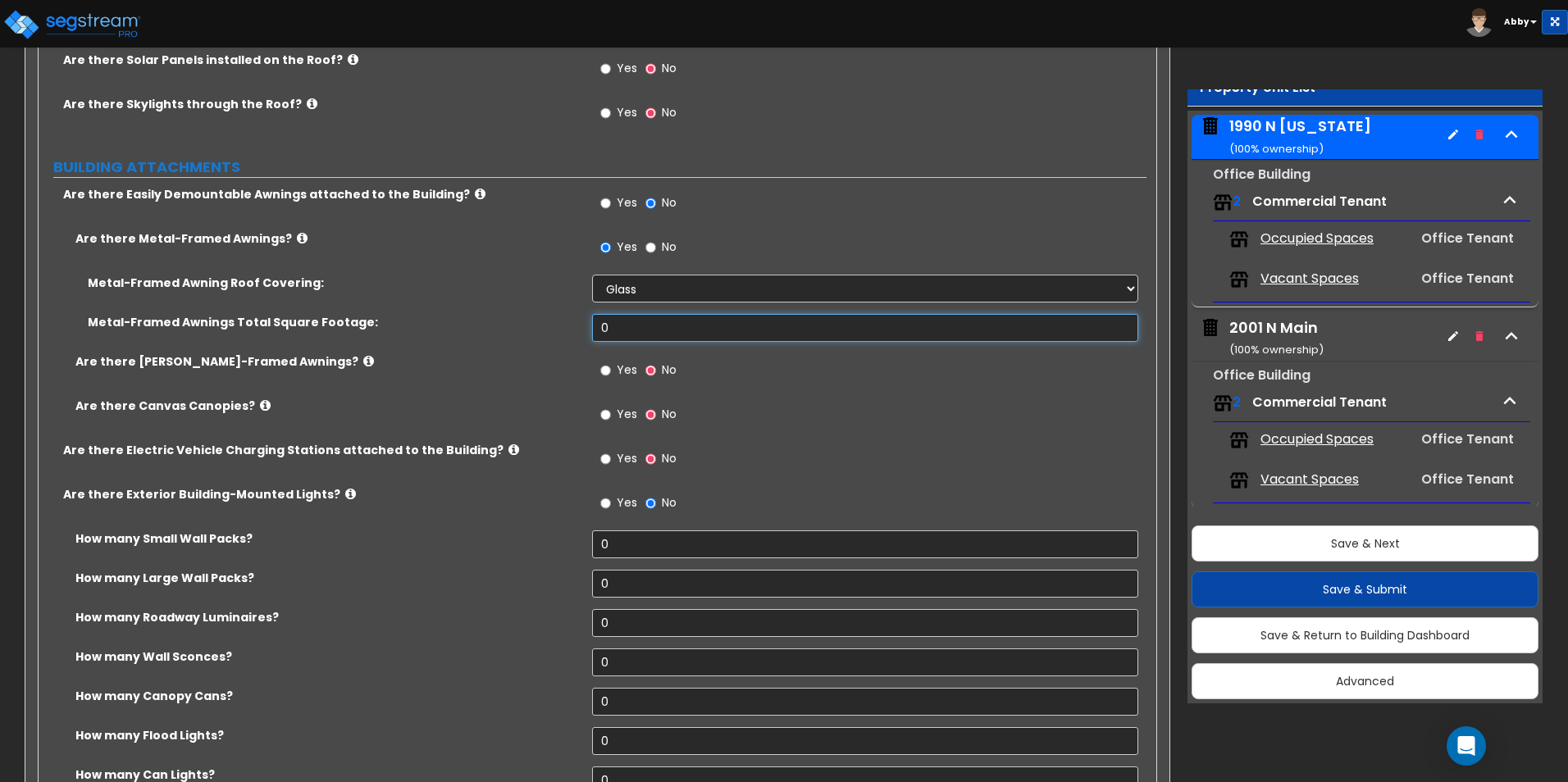
drag, startPoint x: 658, startPoint y: 328, endPoint x: 478, endPoint y: 298, distance: 182.5
click at [478, 298] on div "Metal-Framed Awning Roof Covering: Please Choose One Plastic Metal Glass Metal-…" at bounding box center [592, 314] width 1083 height 79
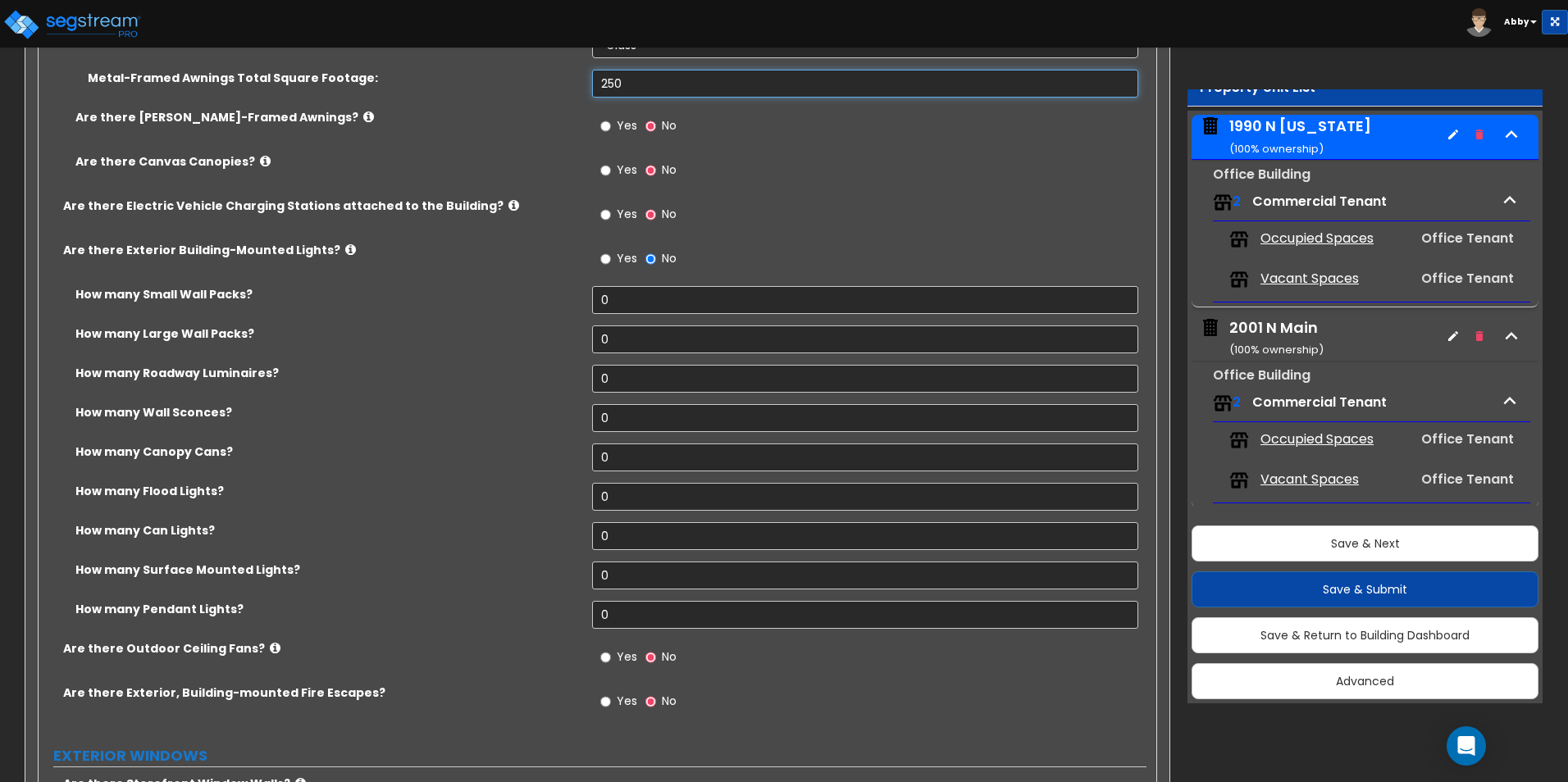
scroll to position [1317, 0]
type input "250"
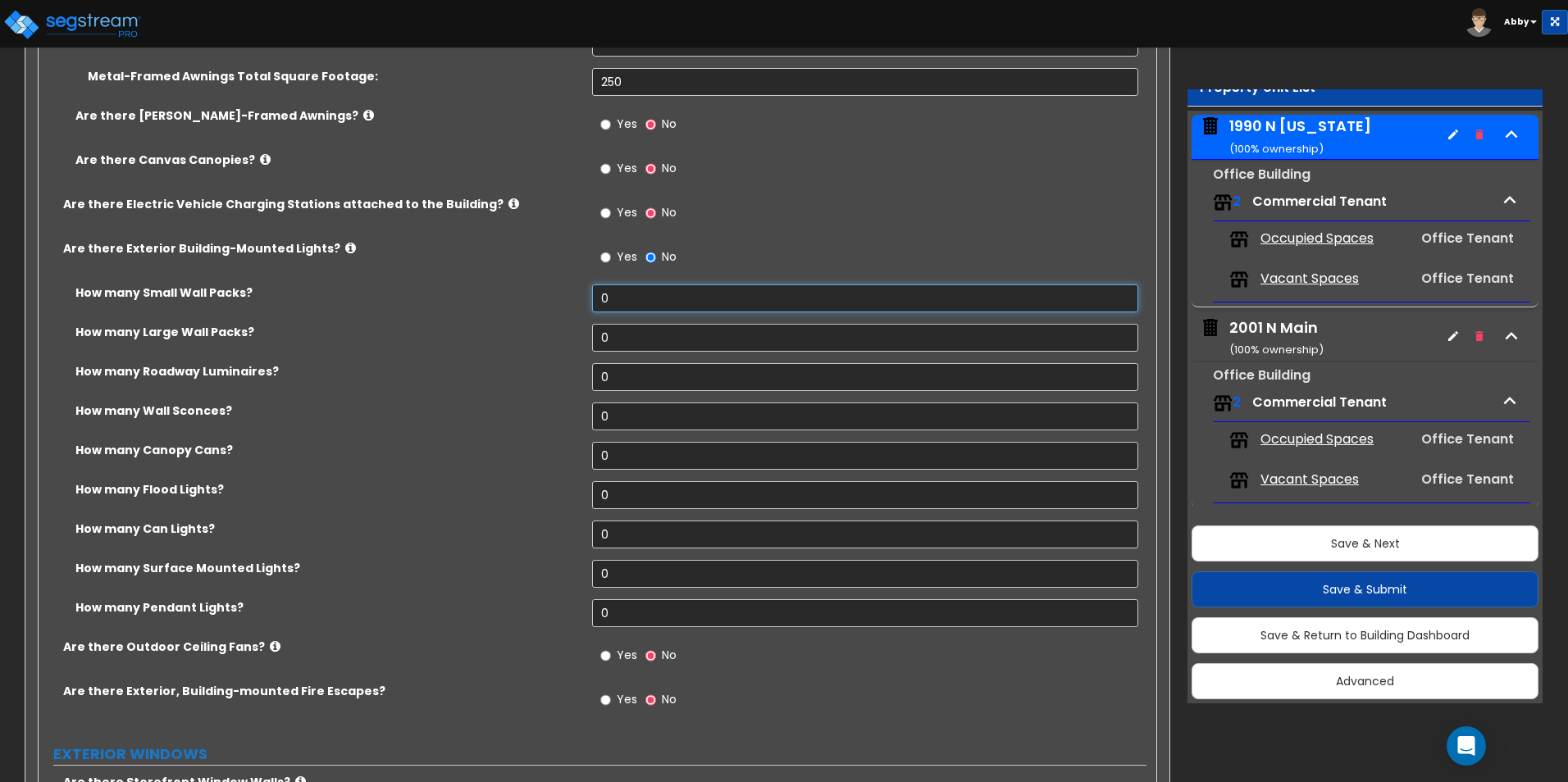
drag, startPoint x: 619, startPoint y: 298, endPoint x: 579, endPoint y: 292, distance: 40.4
click at [579, 292] on div "How many Small Wall Packs? 0" at bounding box center [592, 304] width 1108 height 39
click at [651, 303] on input "0" at bounding box center [865, 298] width 545 height 28
click at [613, 339] on input "0" at bounding box center [865, 337] width 545 height 28
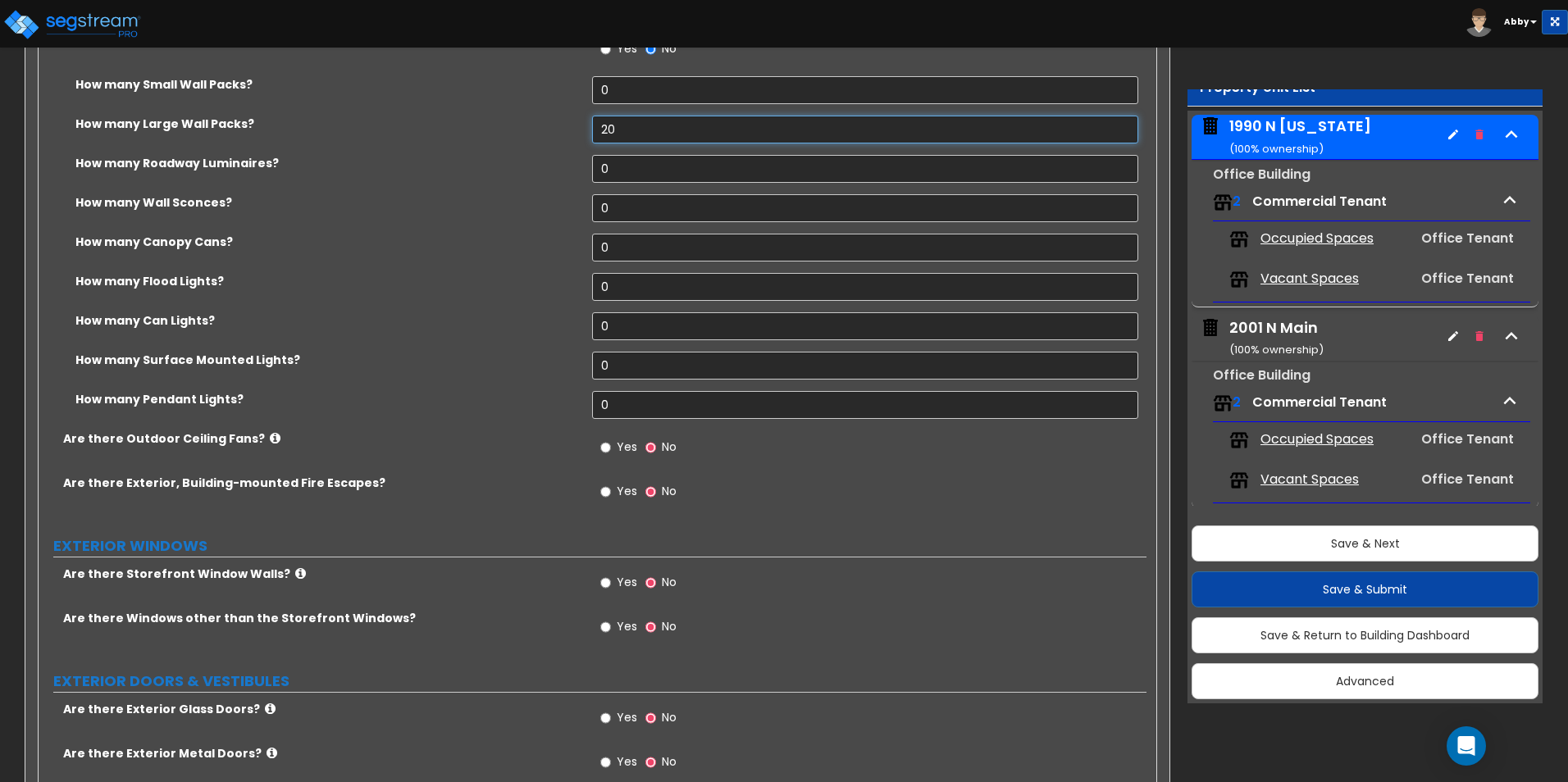
scroll to position [1563, 0]
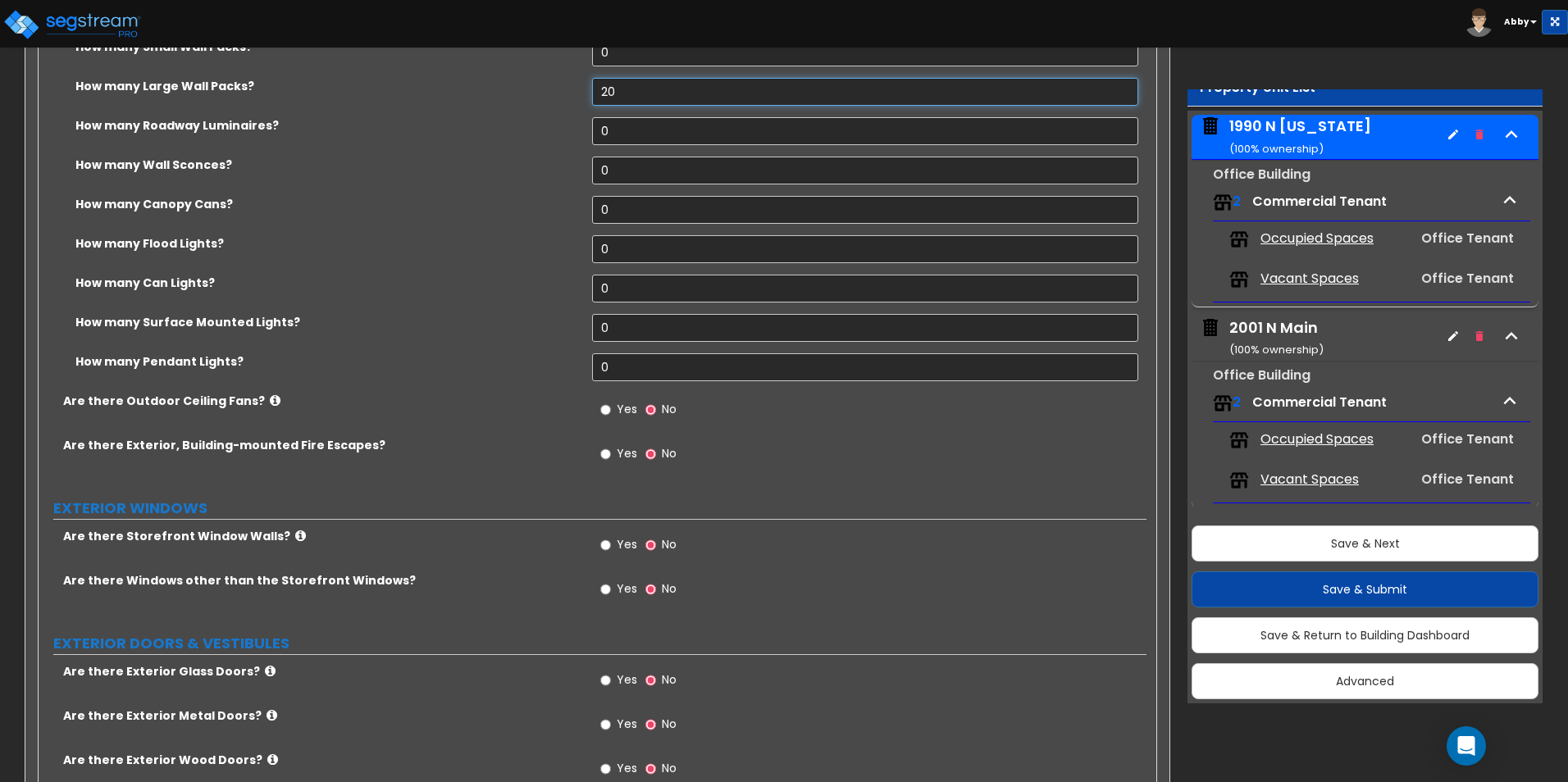
type input "20"
drag, startPoint x: 644, startPoint y: 321, endPoint x: 589, endPoint y: 323, distance: 55.0
click at [589, 323] on div "How many Surface Mounted Lights? 0" at bounding box center [592, 333] width 1108 height 39
type input "20"
drag, startPoint x: 616, startPoint y: 96, endPoint x: 528, endPoint y: 93, distance: 88.1
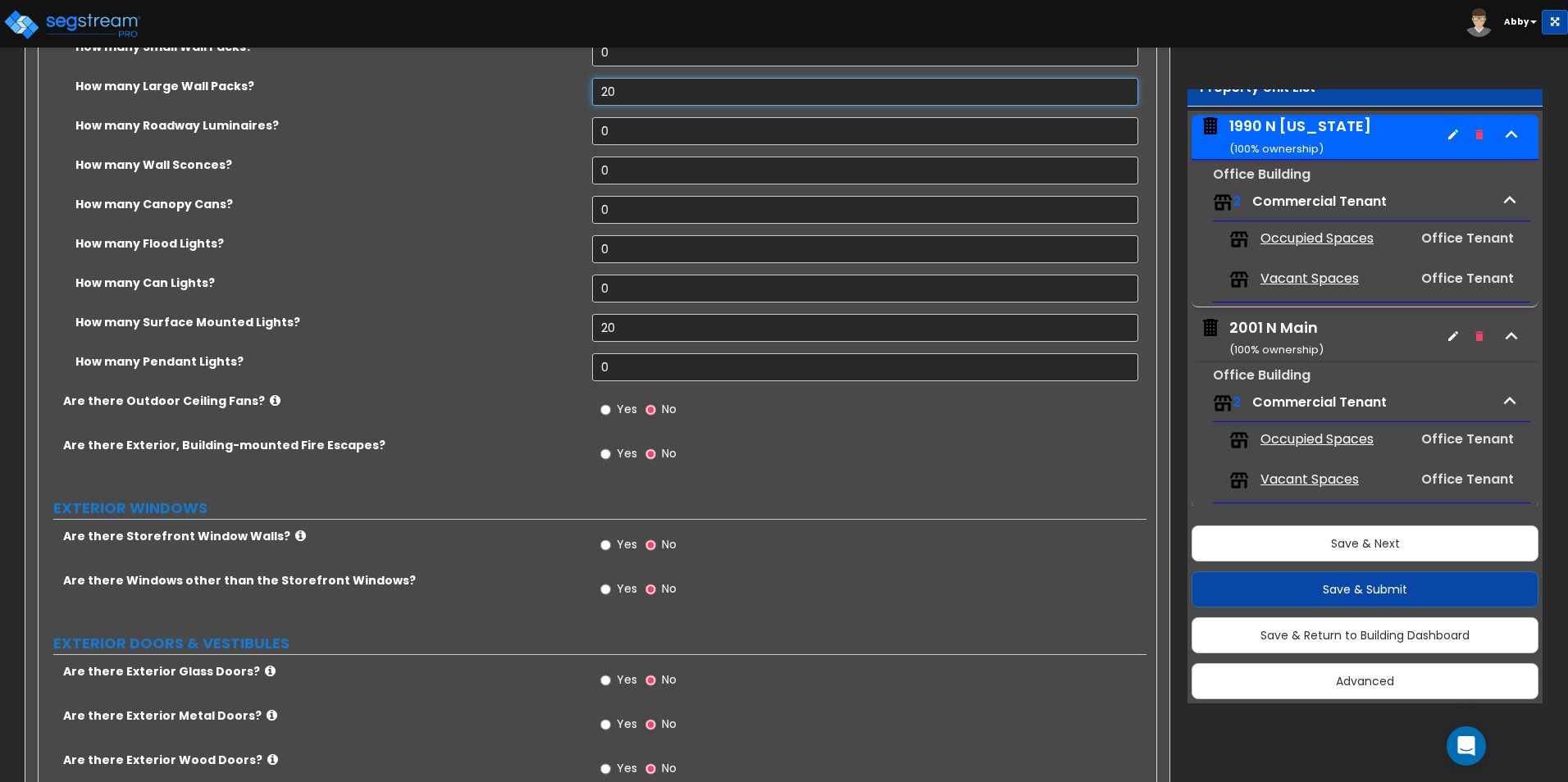
click at [528, 93] on div "How many Large Wall Packs? 20" at bounding box center [592, 97] width 1108 height 39
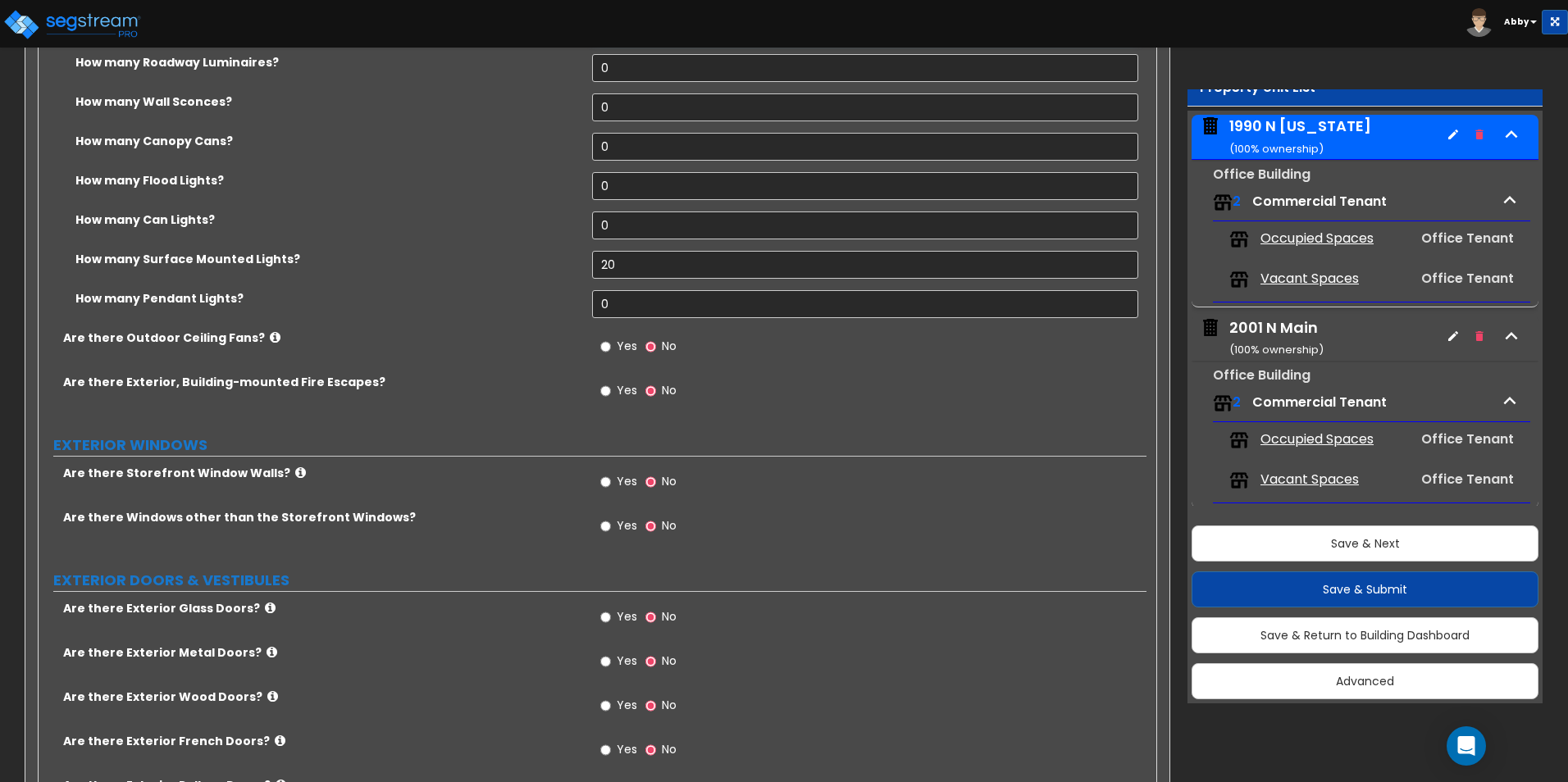
scroll to position [1645, 0]
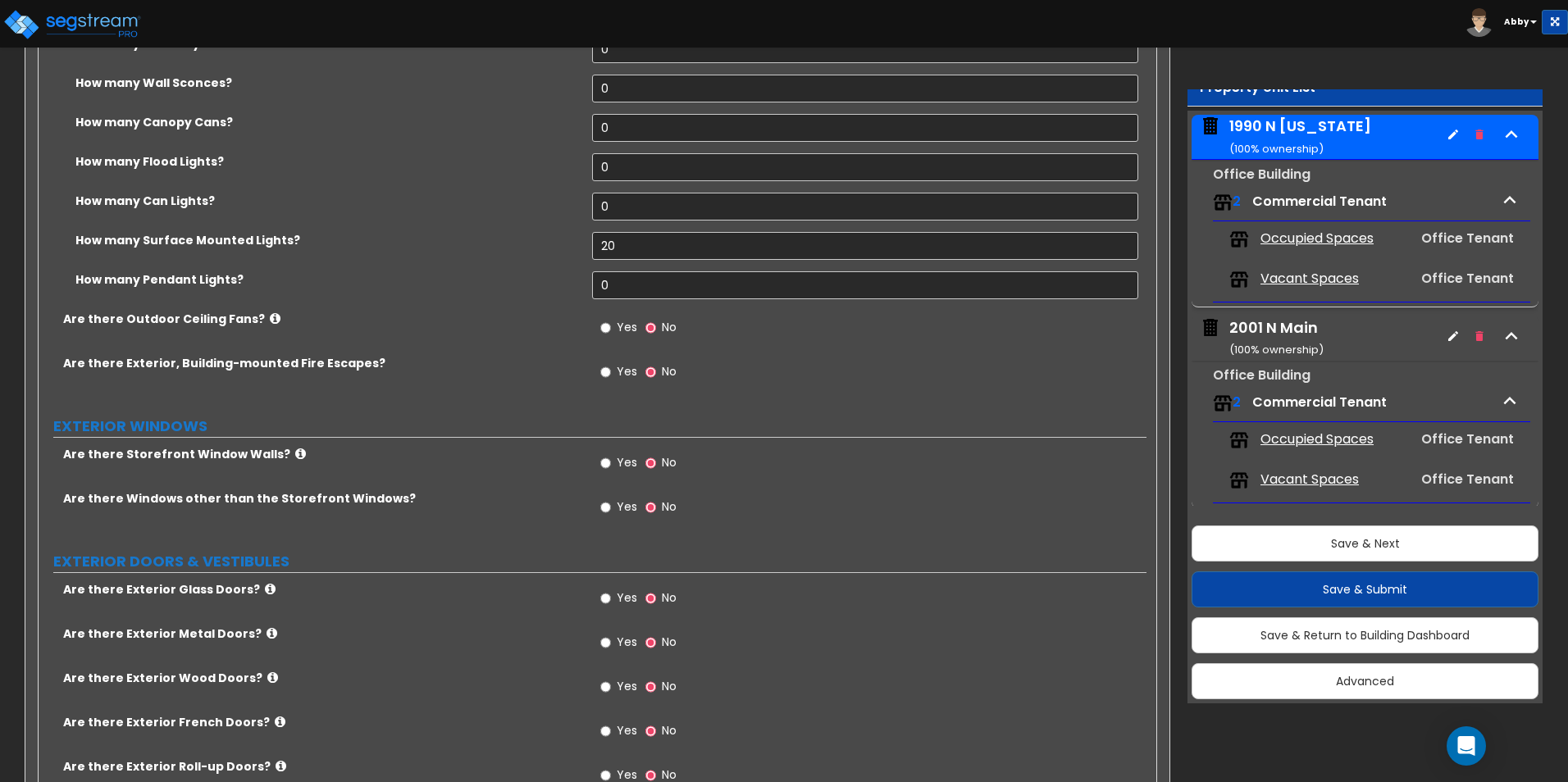
type input "0"
click at [561, 388] on div "Are there Exterior, Building-mounted Fire Escapes? Yes No" at bounding box center [592, 377] width 1108 height 44
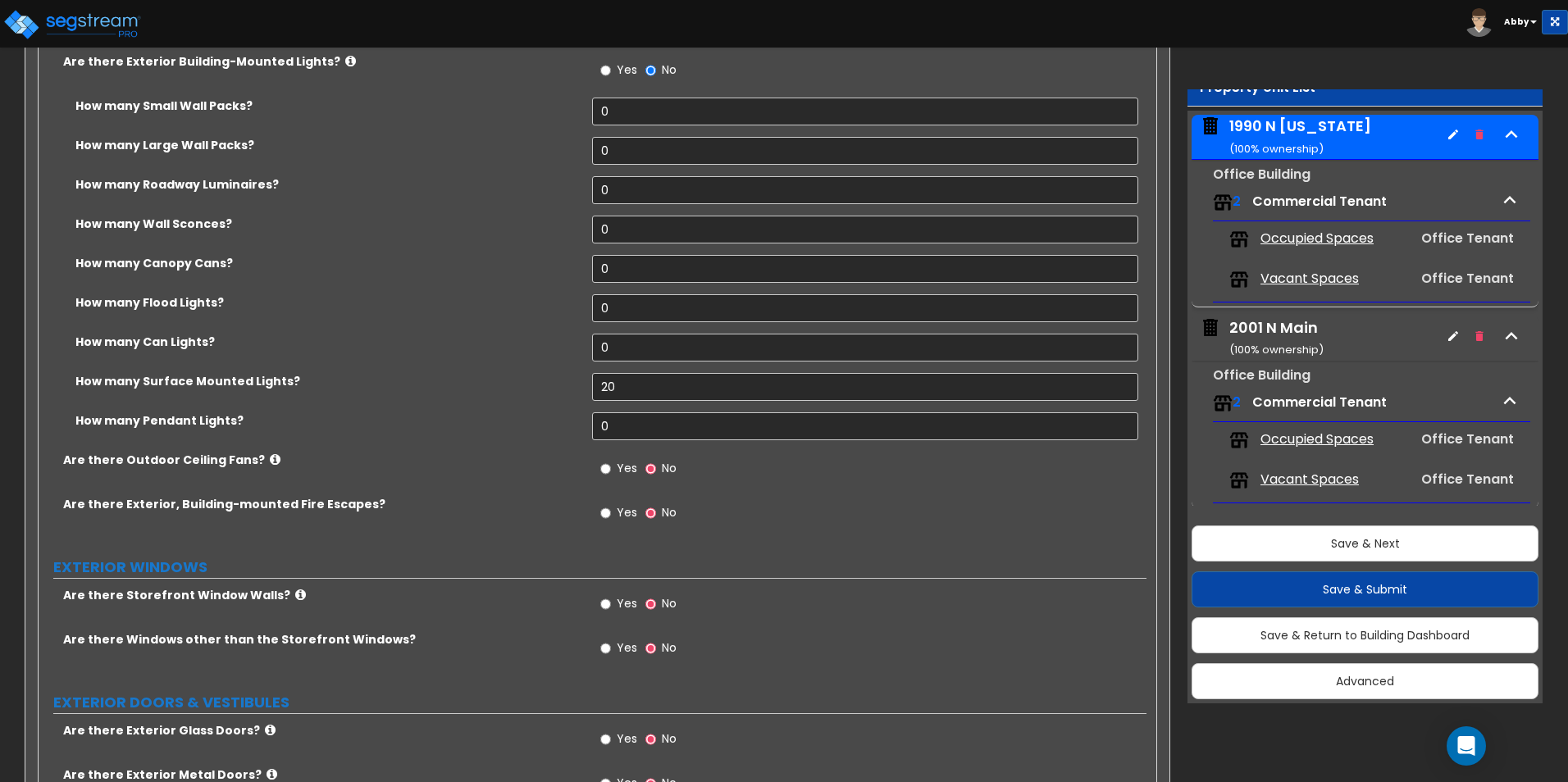
scroll to position [1480, 0]
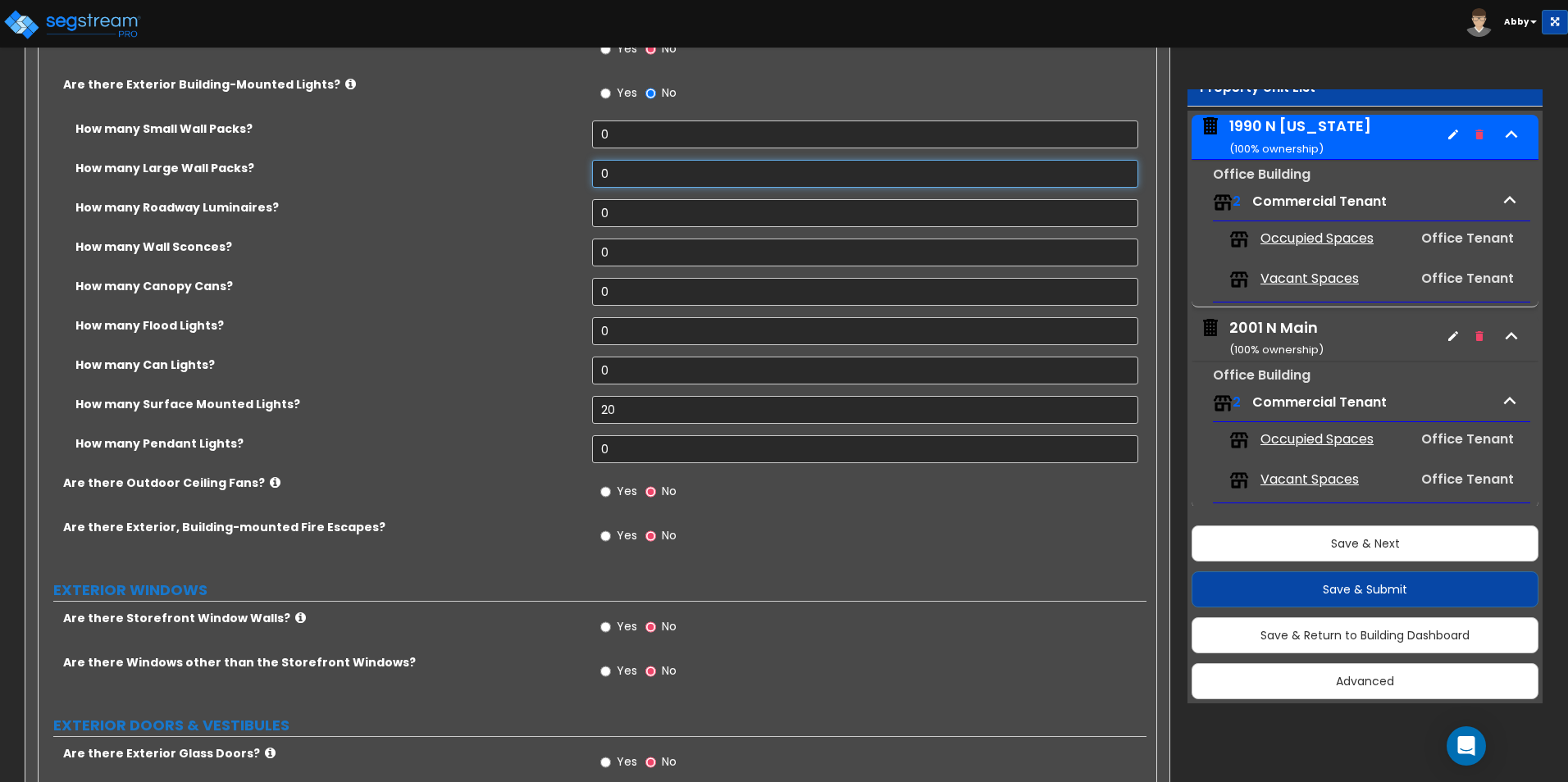
click at [614, 165] on input "0" at bounding box center [865, 174] width 545 height 28
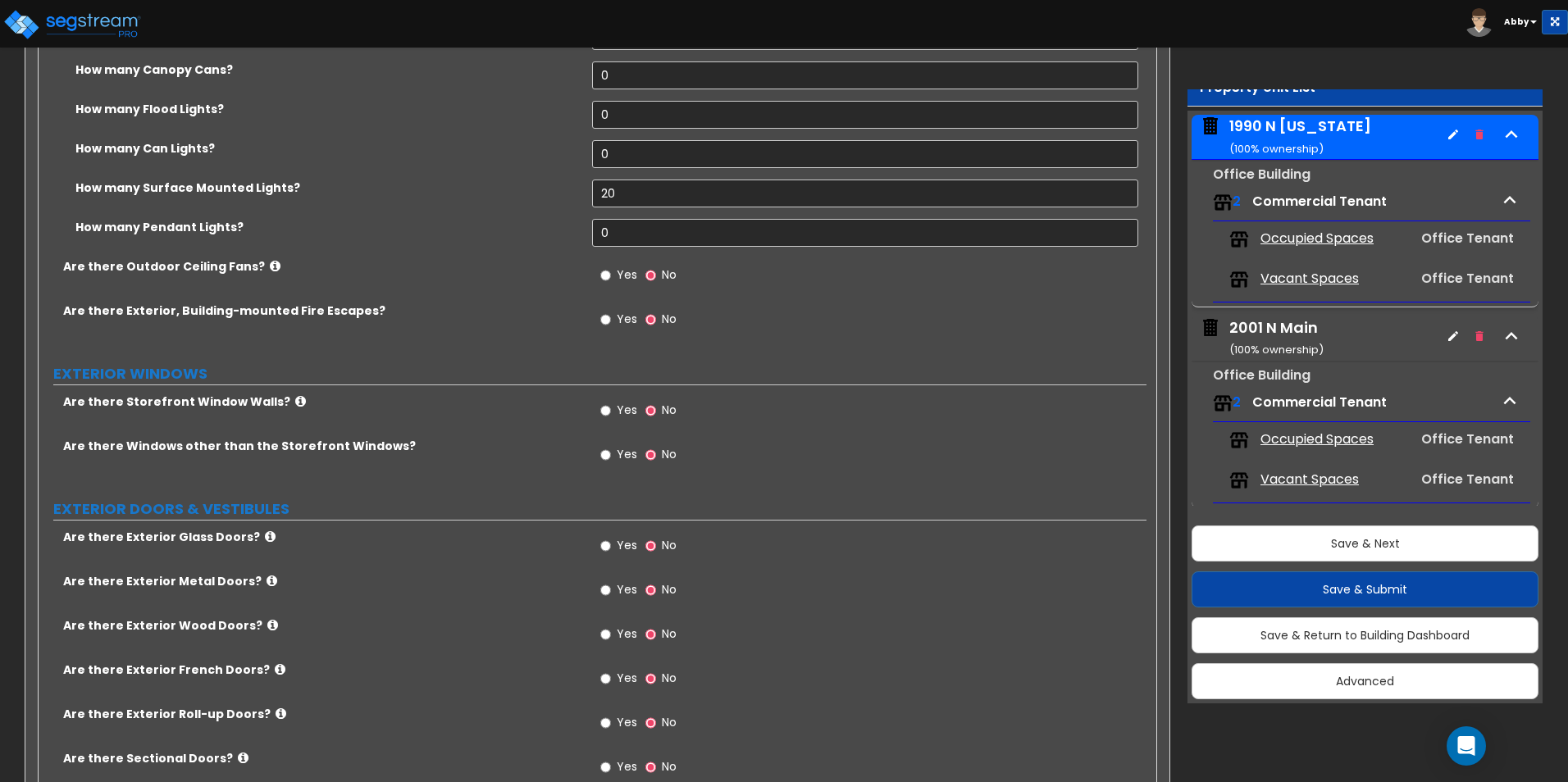
scroll to position [1726, 0]
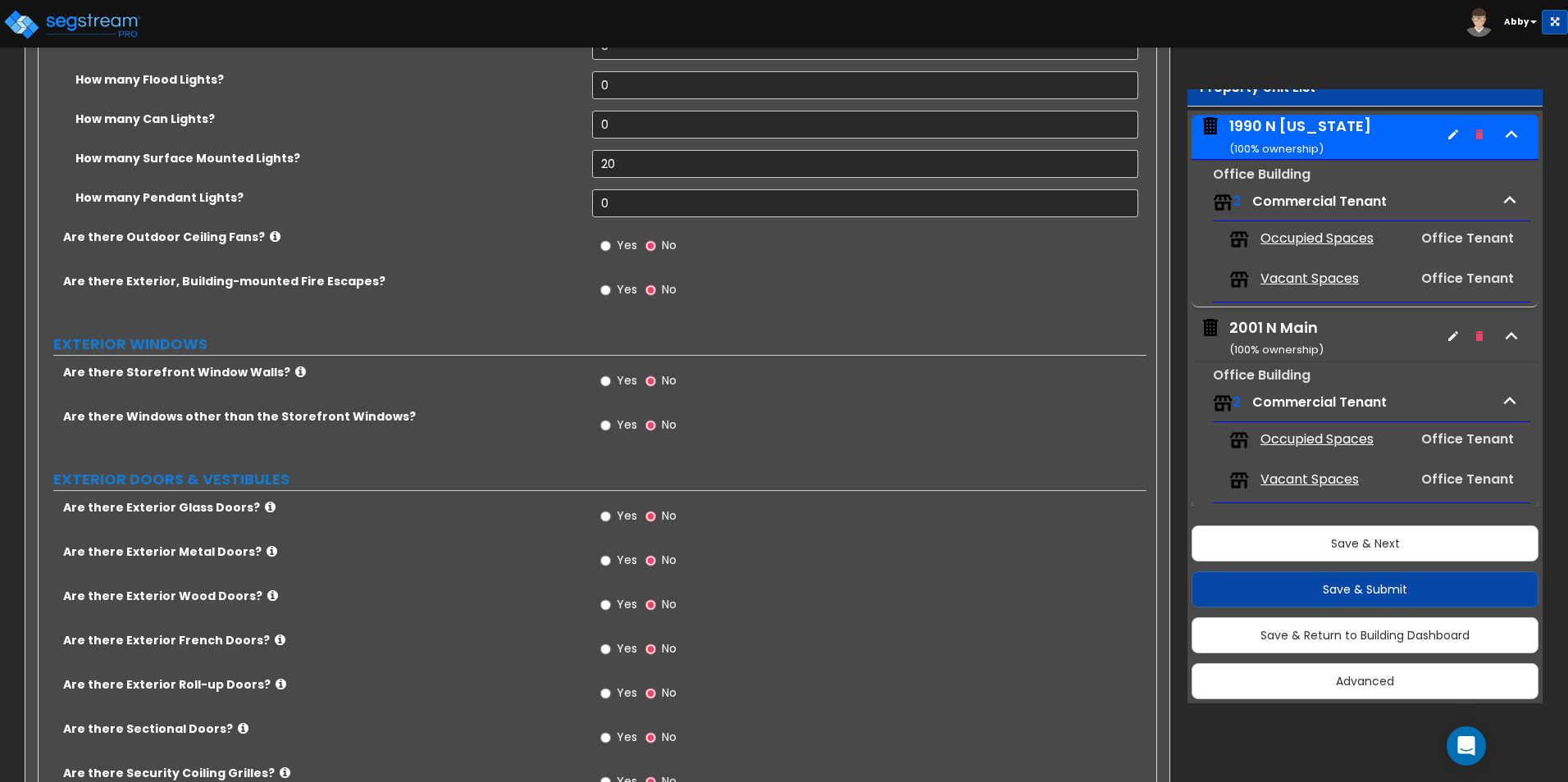
type input "20"
click at [629, 377] on span "Yes" at bounding box center [627, 380] width 21 height 17
click at [611, 377] on input "Yes" at bounding box center [605, 381] width 11 height 18
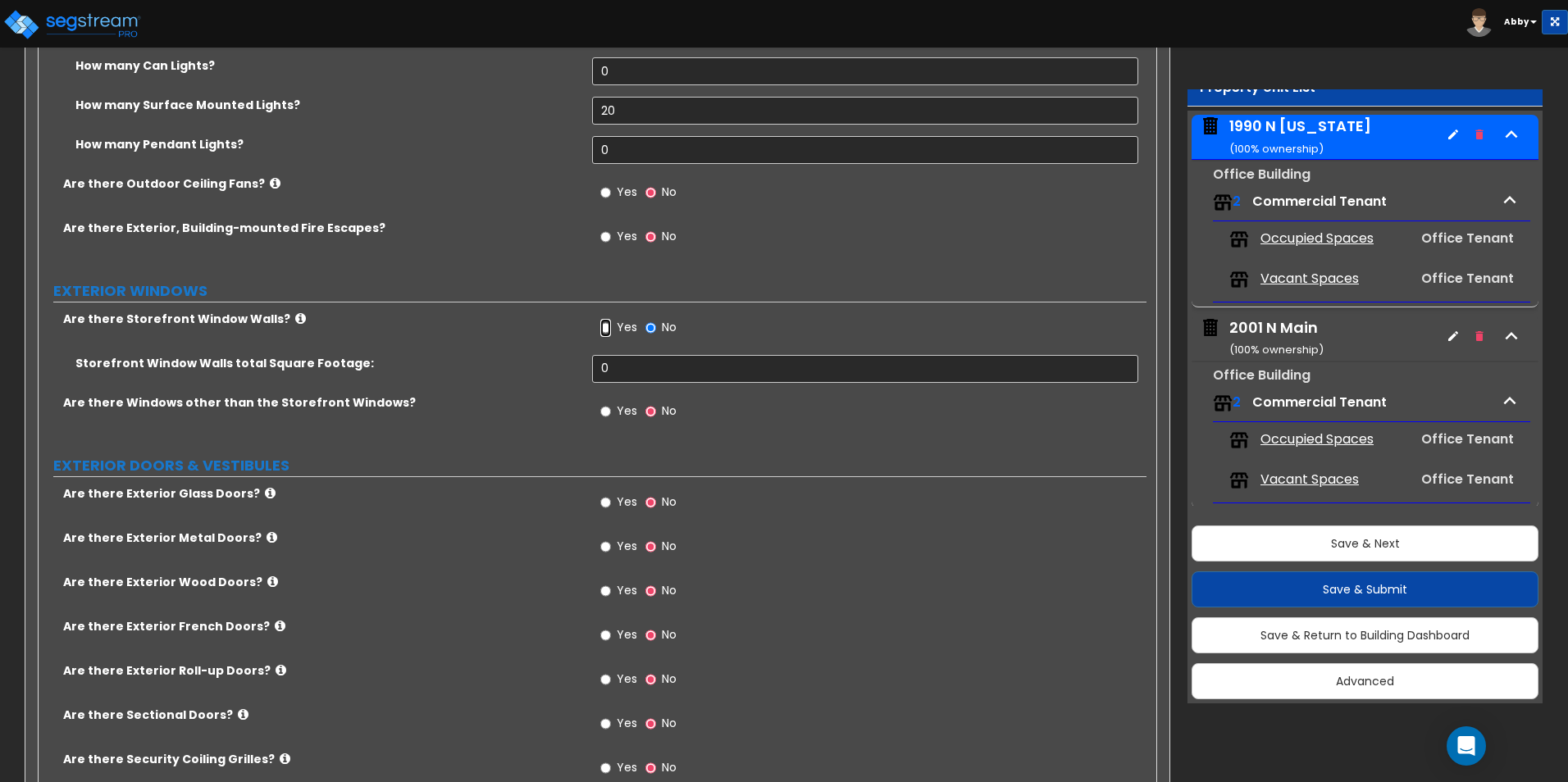
scroll to position [1809, 0]
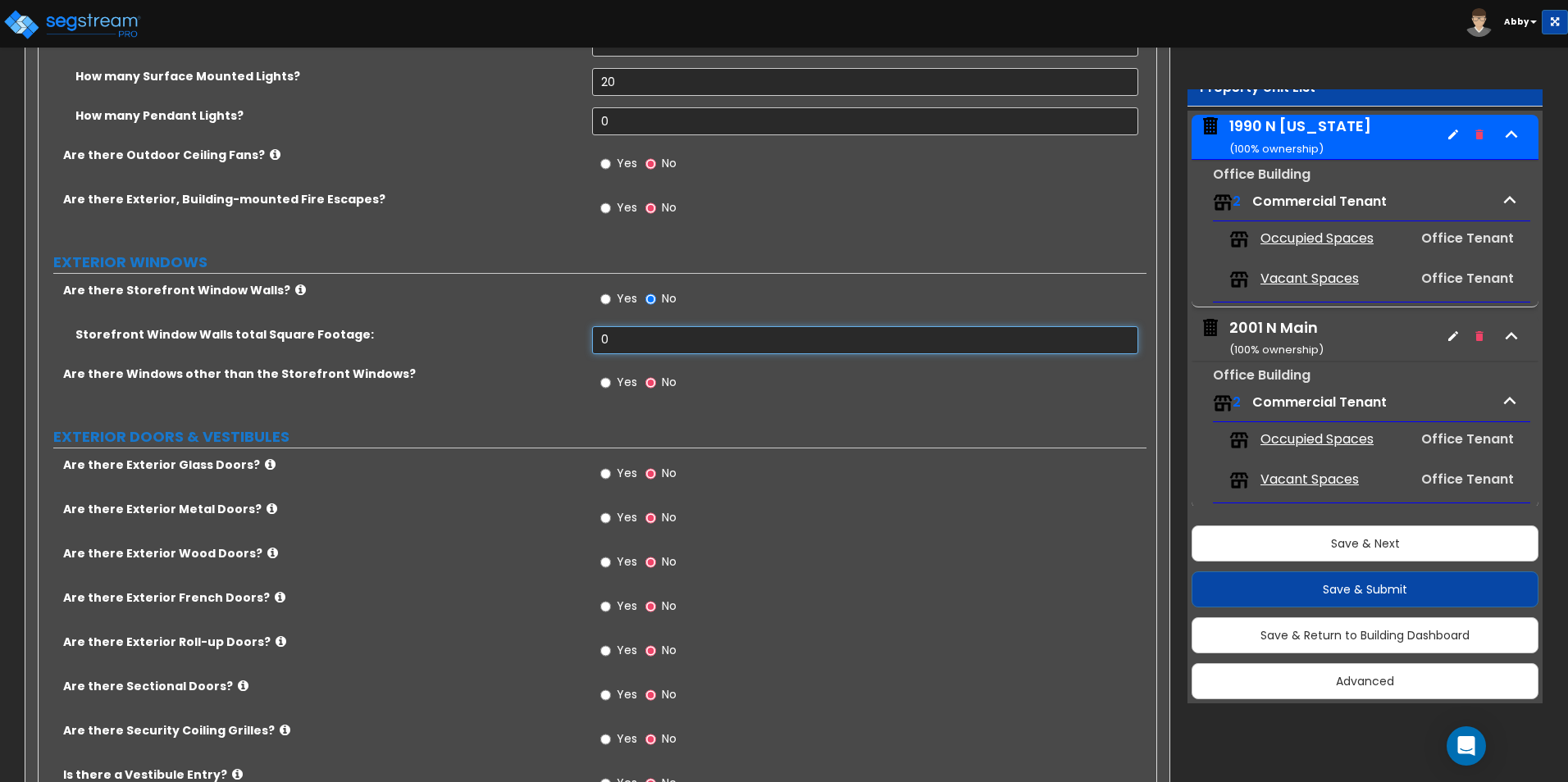
click at [629, 339] on input "0" at bounding box center [865, 340] width 545 height 28
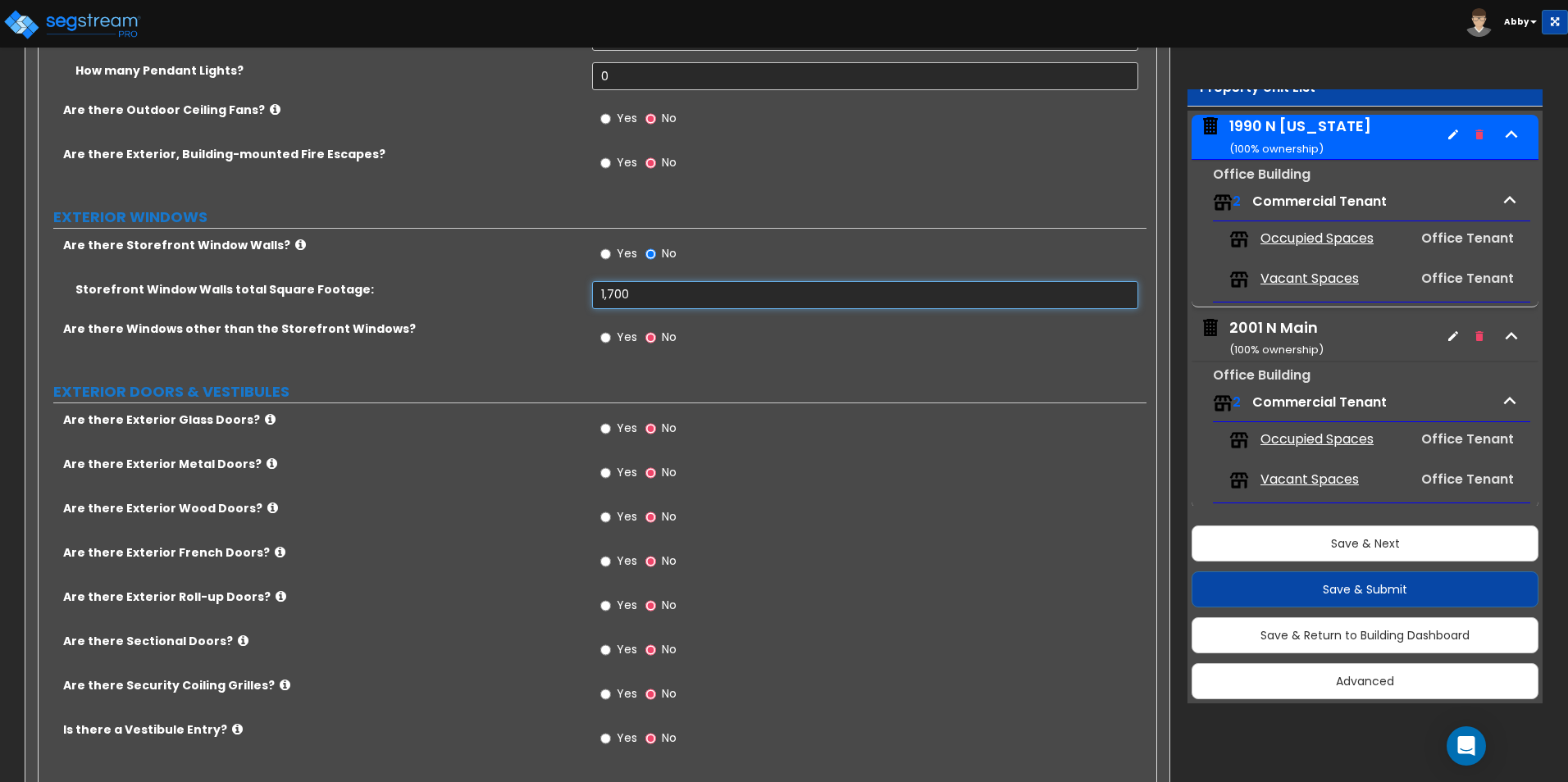
scroll to position [1891, 0]
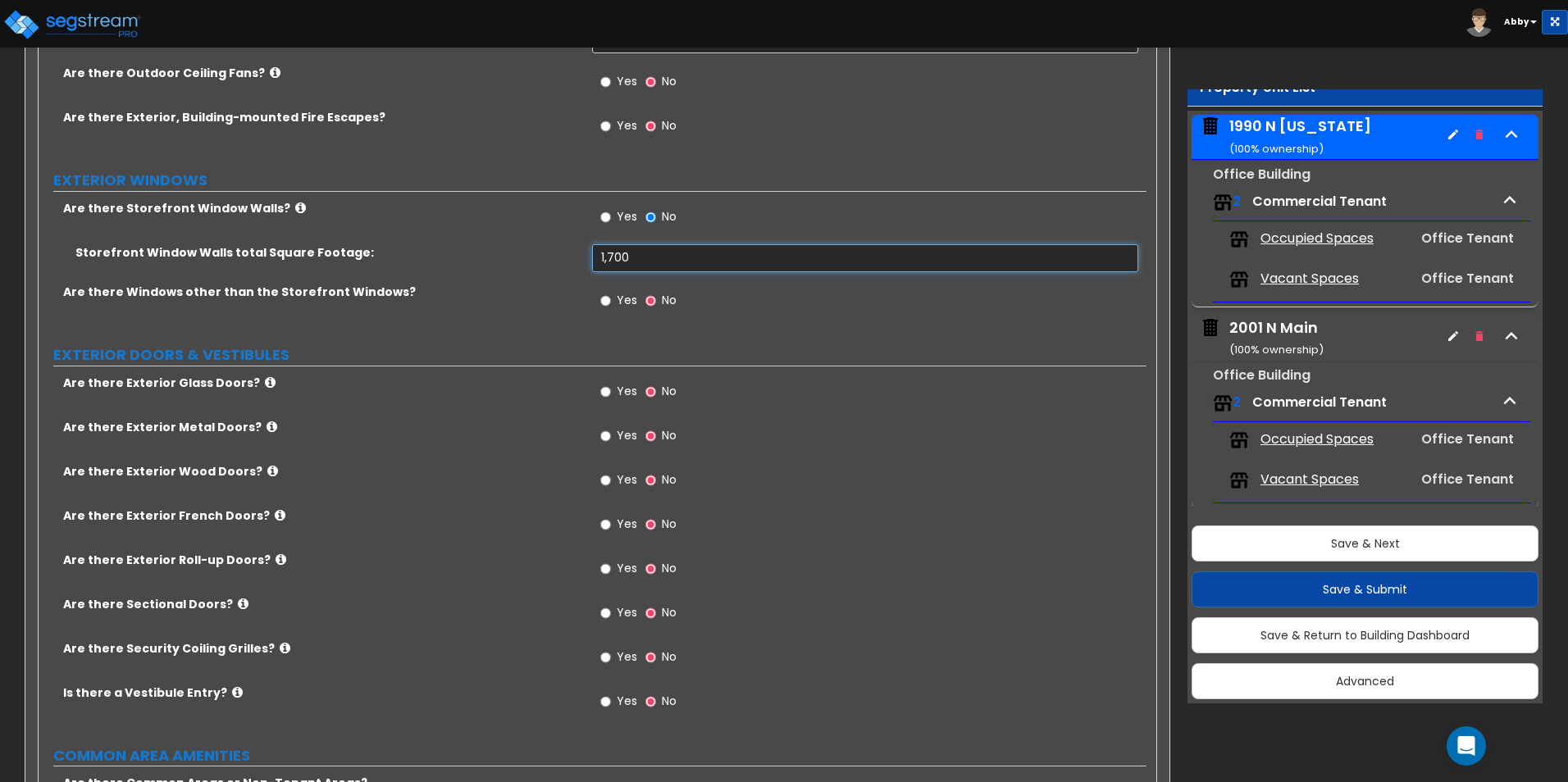
type input "1,700"
click at [629, 389] on span "Yes" at bounding box center [627, 391] width 21 height 17
click at [611, 389] on input "Yes" at bounding box center [605, 391] width 11 height 18
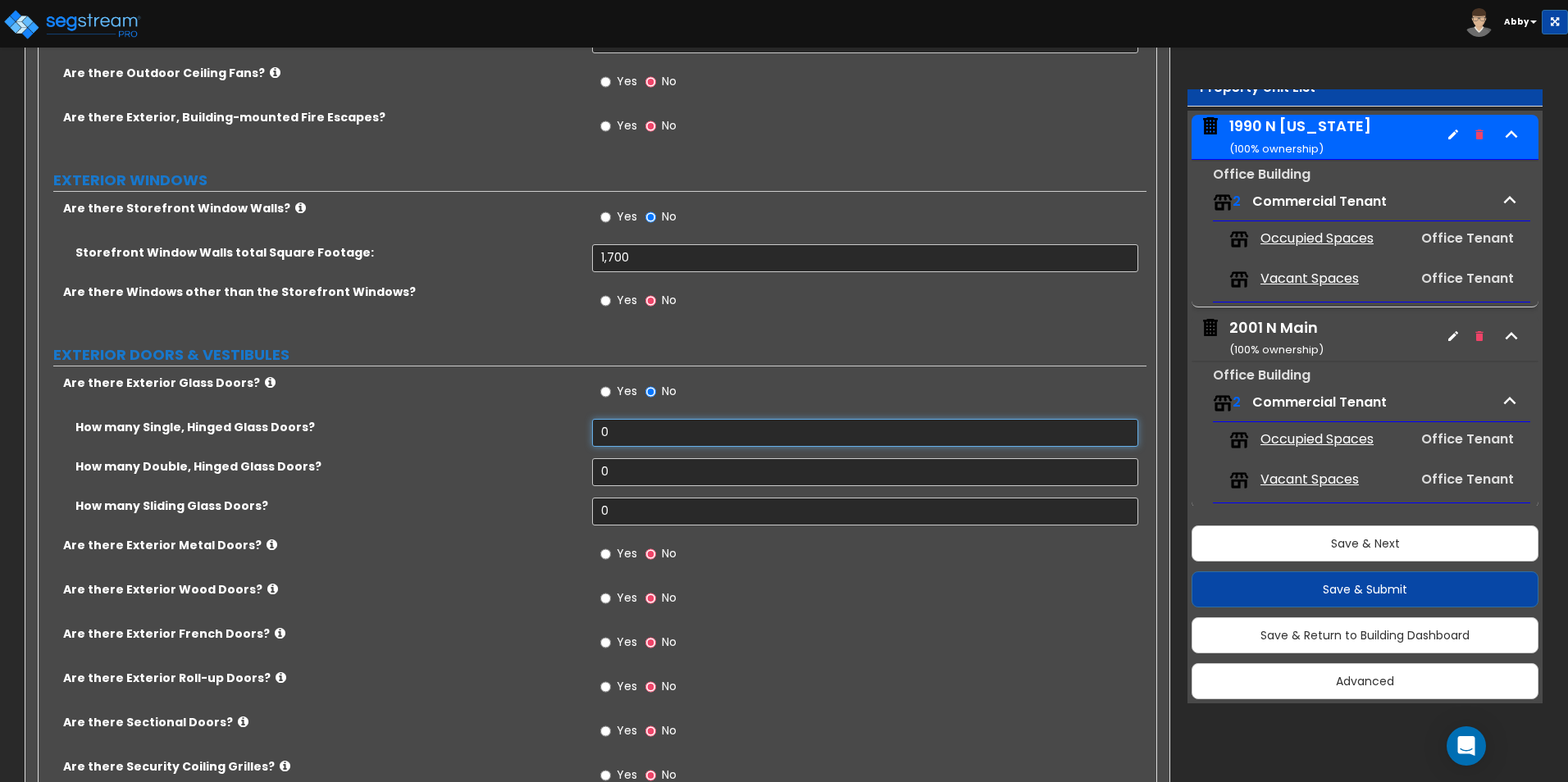
click at [619, 439] on input "0" at bounding box center [865, 433] width 545 height 28
type input "2"
click at [725, 485] on input "0" at bounding box center [865, 472] width 545 height 28
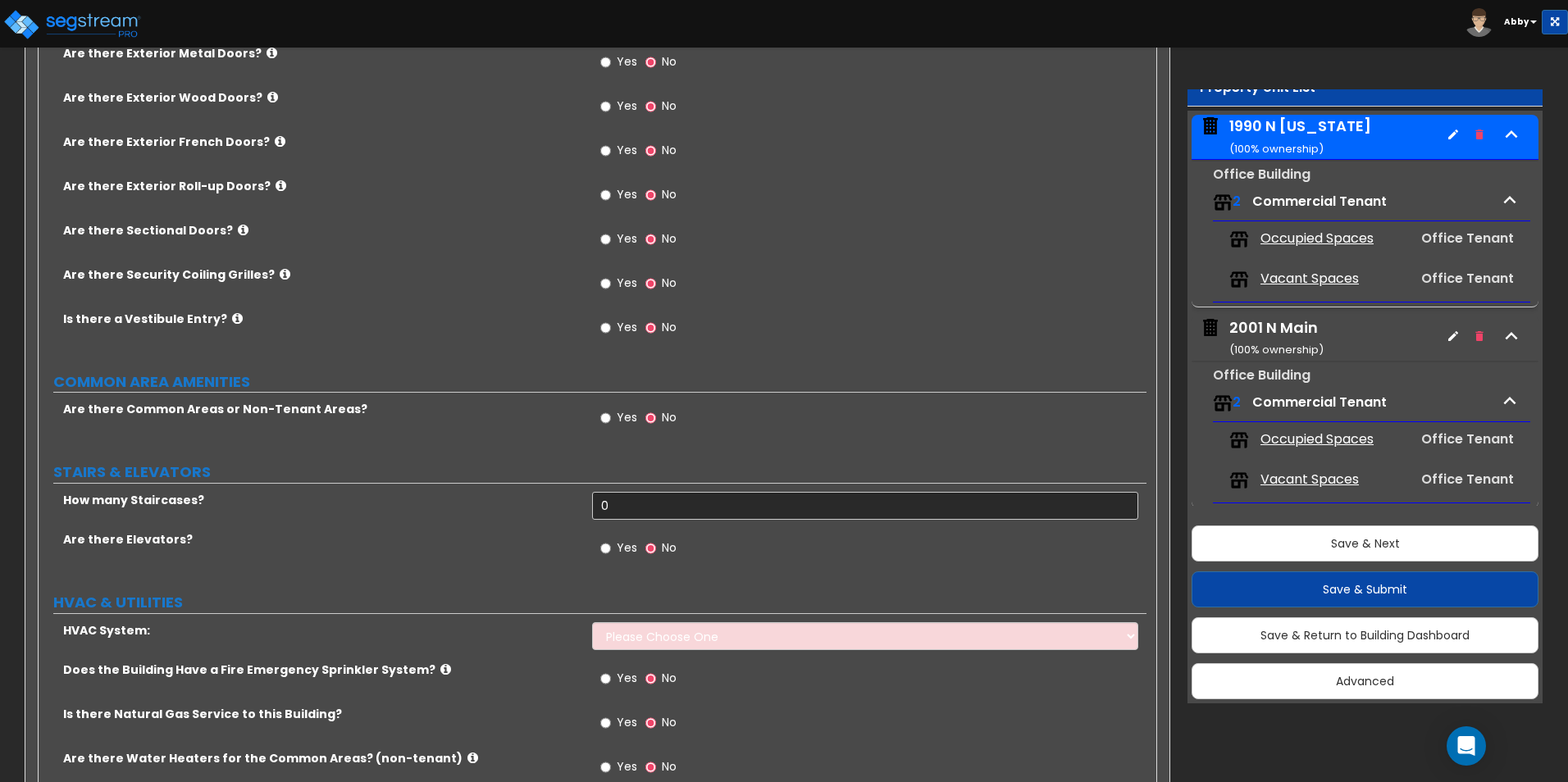
scroll to position [2465, 0]
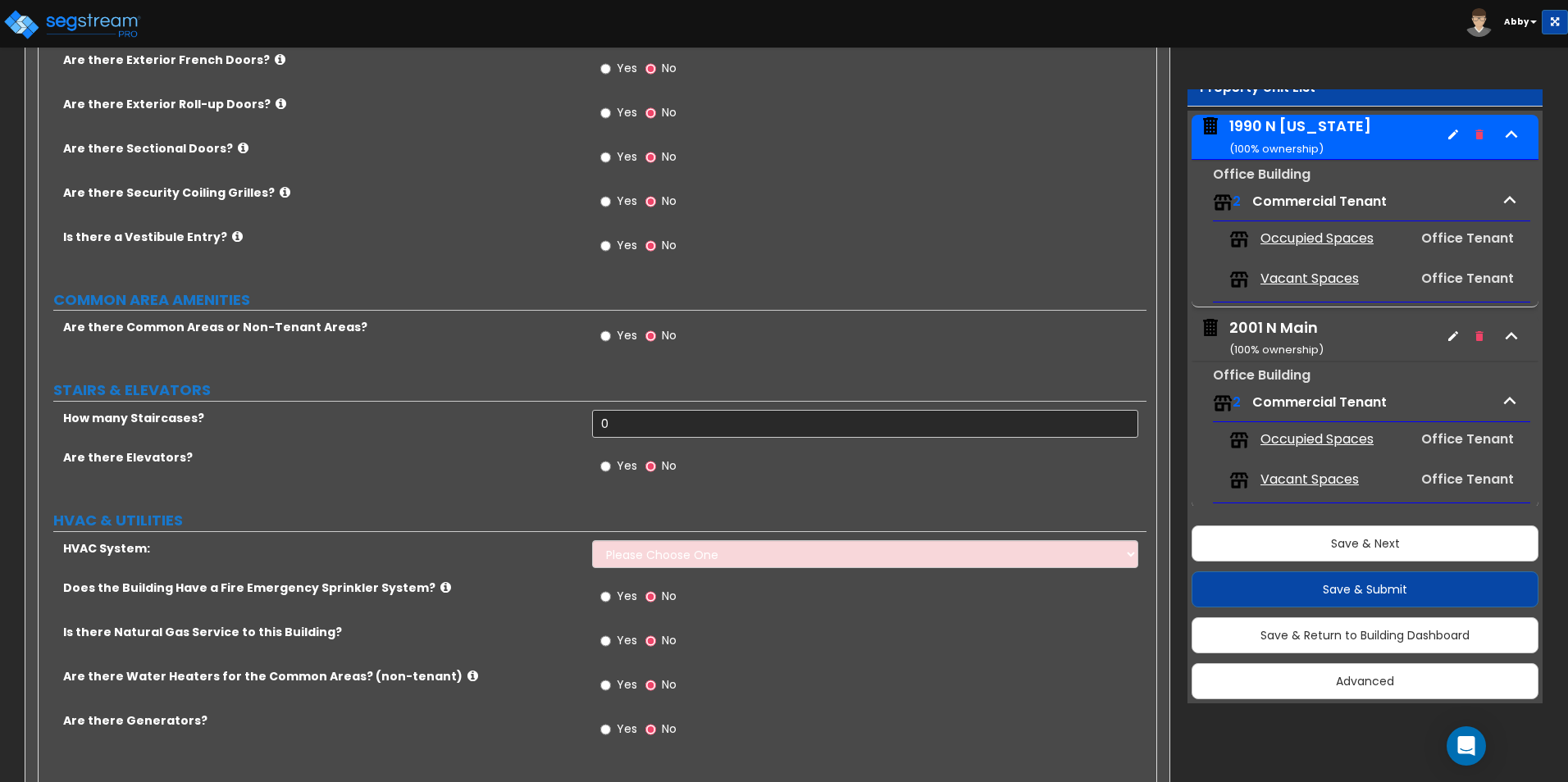
type input "2"
click at [606, 337] on input "Yes" at bounding box center [605, 336] width 11 height 18
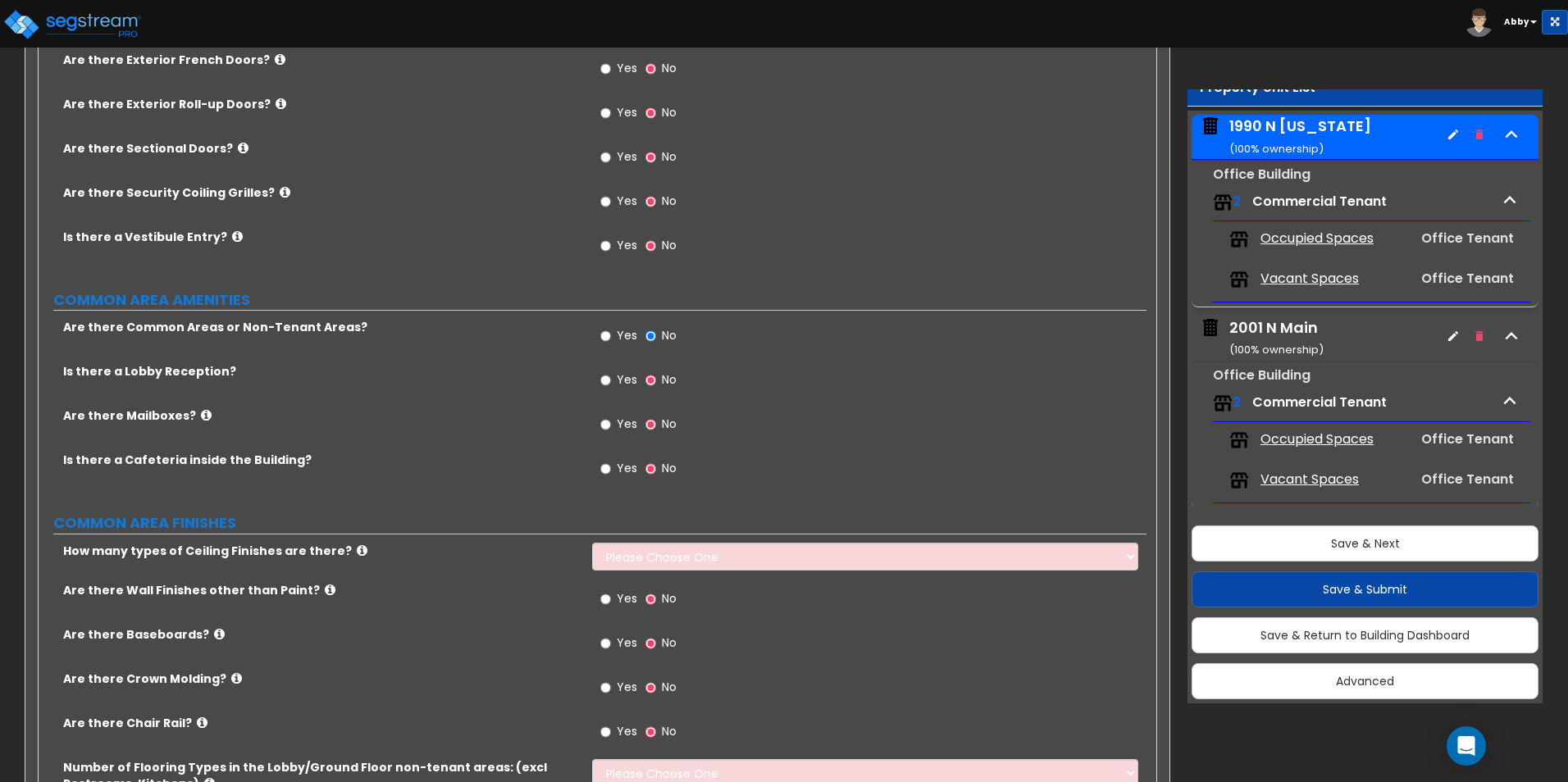
click at [625, 381] on span "Yes" at bounding box center [627, 380] width 21 height 17
click at [611, 381] on input "Yes" at bounding box center [605, 381] width 11 height 18
radio input "true"
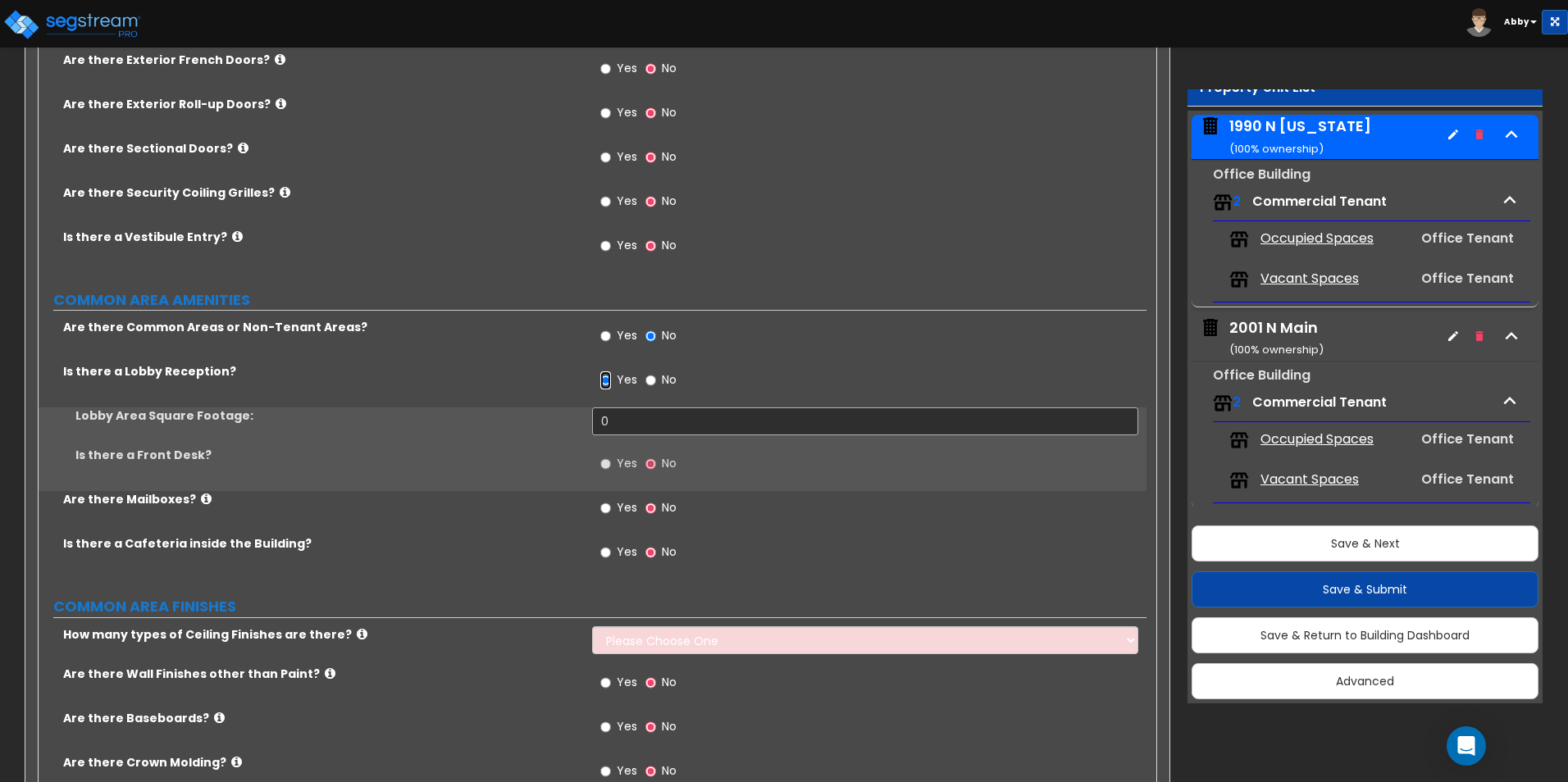
scroll to position [2547, 0]
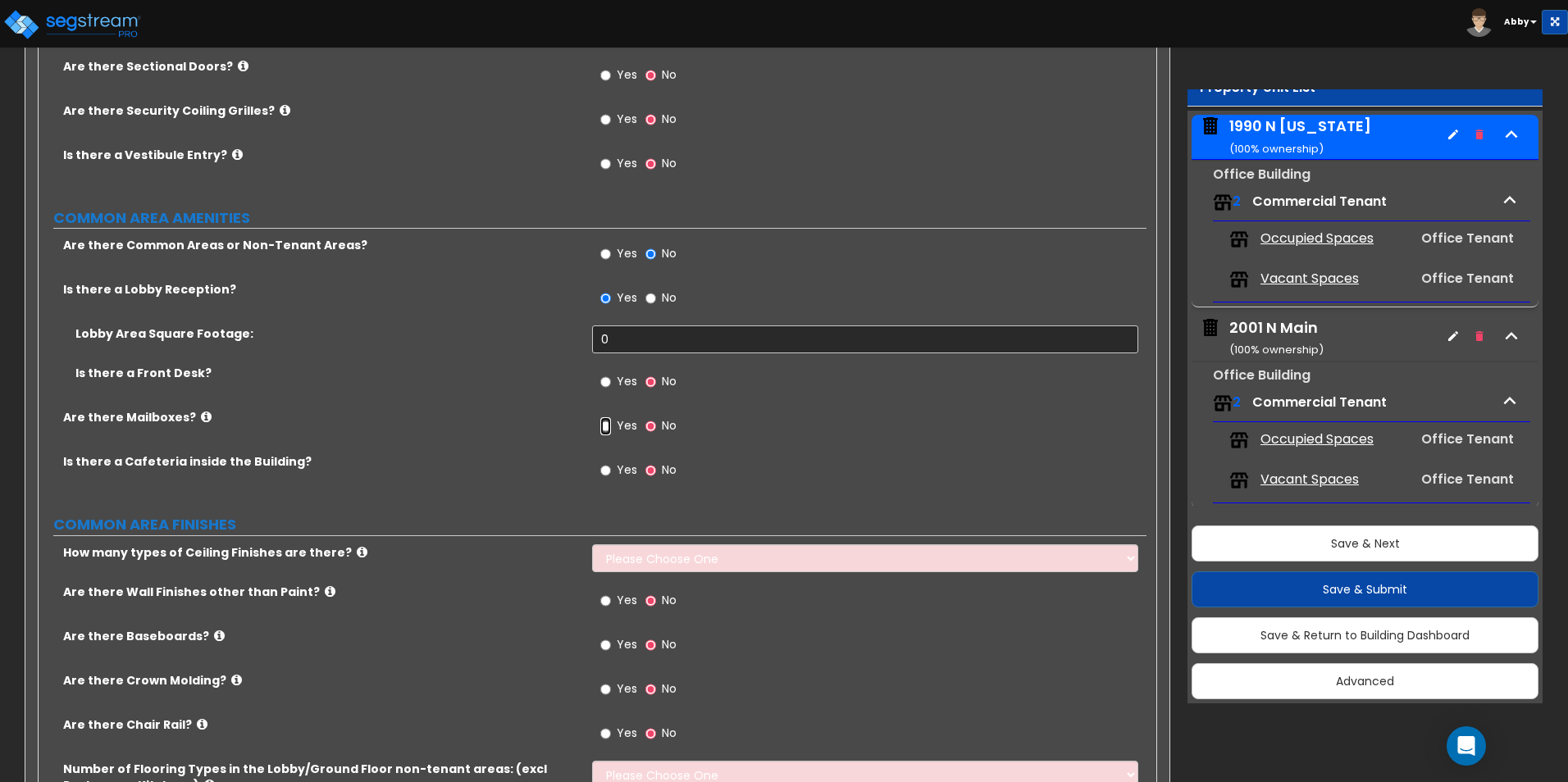
click at [609, 424] on input "Yes" at bounding box center [605, 426] width 11 height 18
radio input "true"
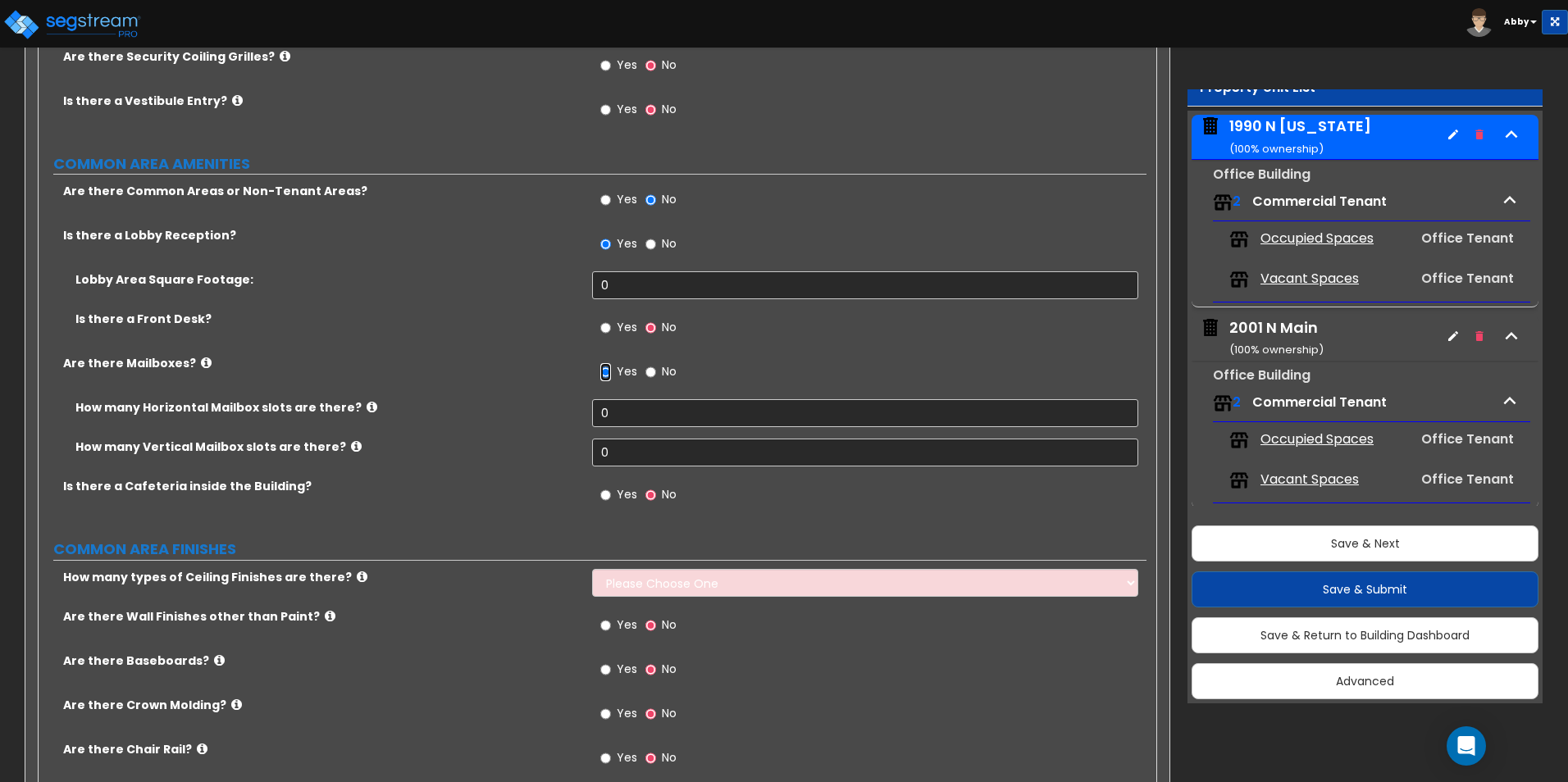
scroll to position [2628, 0]
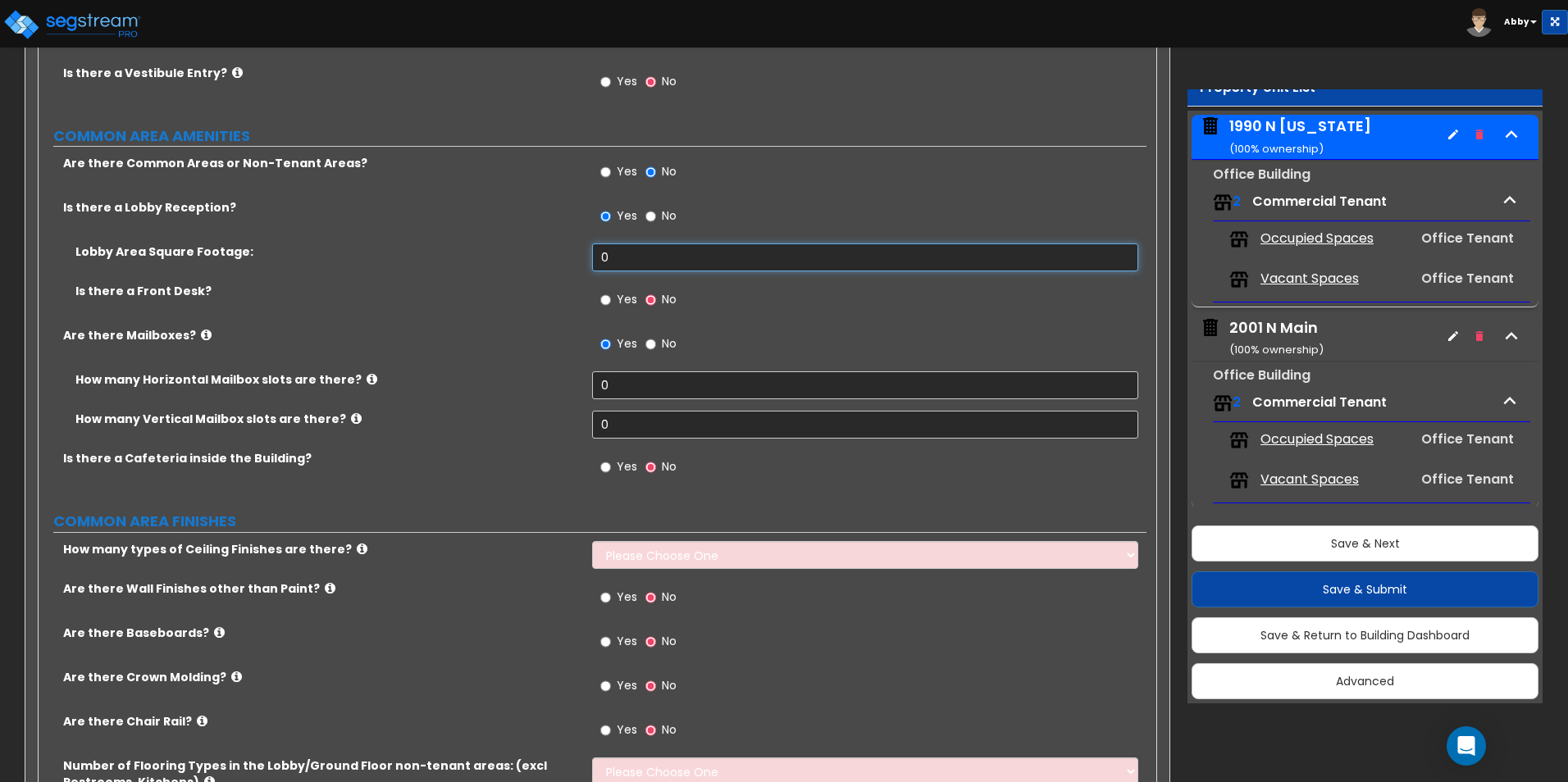
drag, startPoint x: 617, startPoint y: 262, endPoint x: 589, endPoint y: 260, distance: 28.1
click at [589, 260] on div "Lobby Area Square Footage: 0" at bounding box center [592, 264] width 1108 height 39
type input "9"
click at [640, 378] on input "0" at bounding box center [865, 386] width 545 height 28
type input "90"
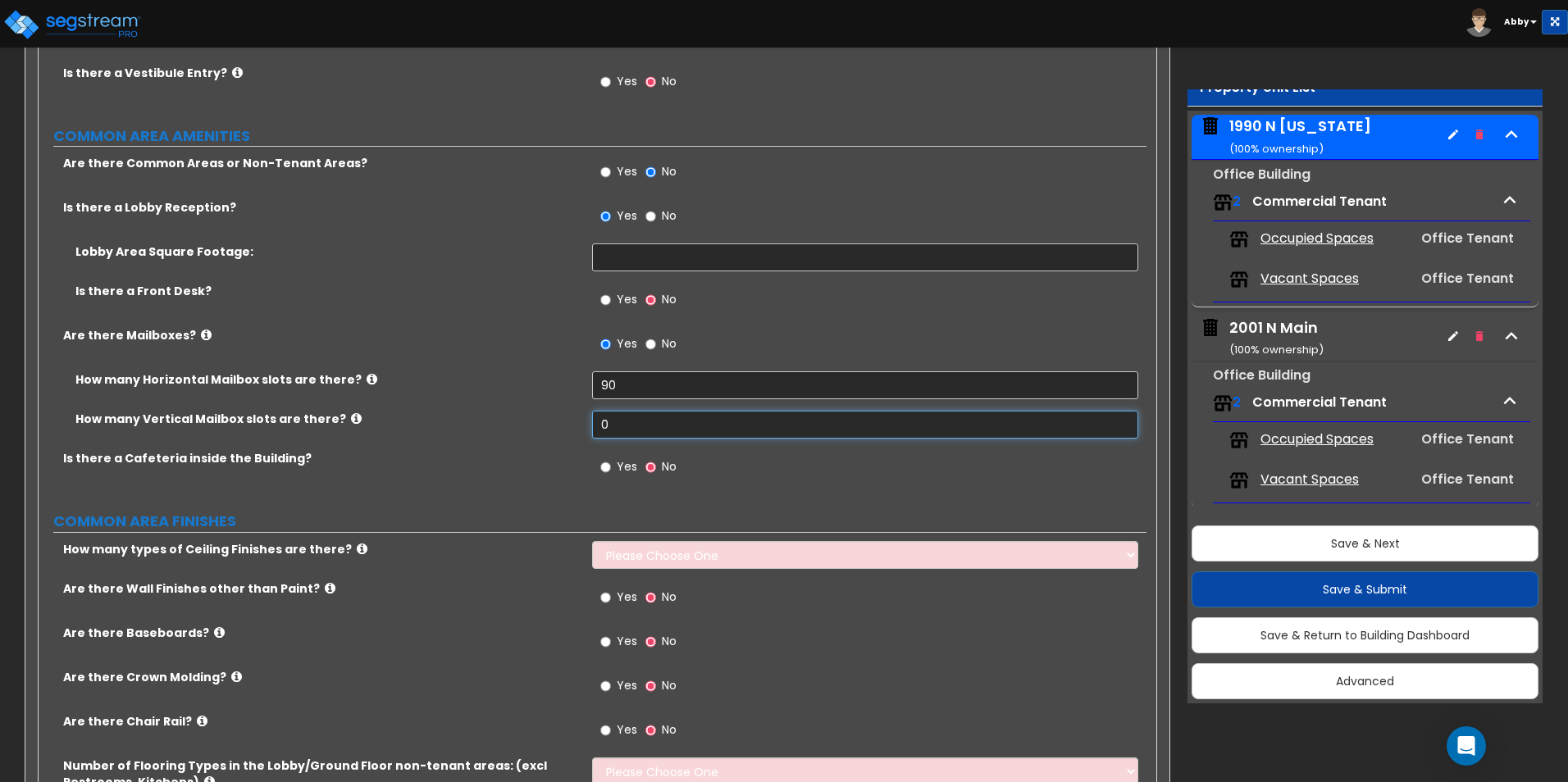
click at [622, 421] on input "0" at bounding box center [865, 425] width 545 height 28
drag, startPoint x: 617, startPoint y: 296, endPoint x: 619, endPoint y: 305, distance: 9.2
click at [617, 298] on span "Yes" at bounding box center [627, 299] width 21 height 17
click at [611, 298] on input "Yes" at bounding box center [605, 300] width 11 height 18
radio input "true"
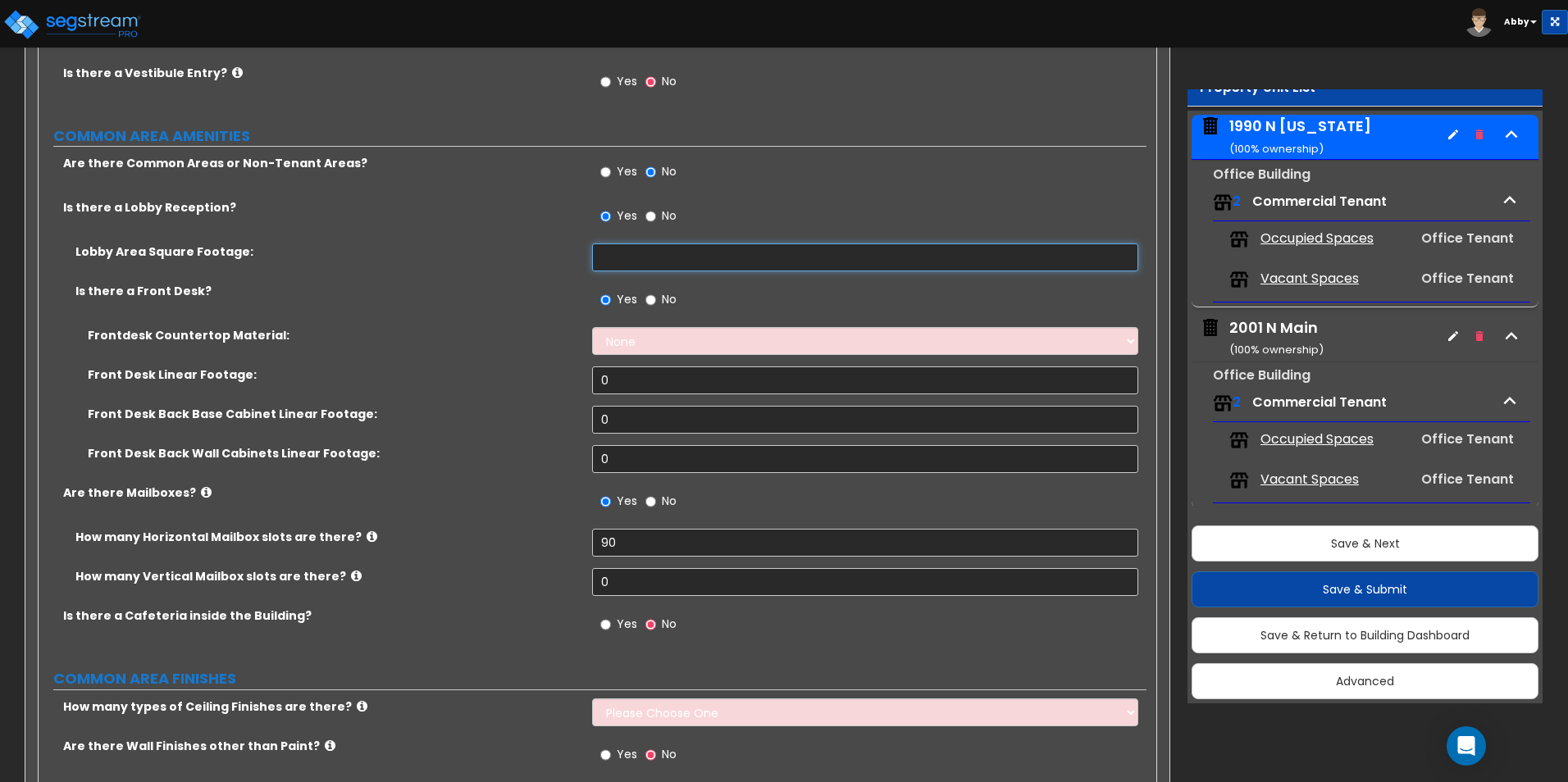
click at [606, 252] on input "text" at bounding box center [865, 258] width 545 height 28
drag, startPoint x: 631, startPoint y: 234, endPoint x: 637, endPoint y: 255, distance: 21.8
click at [631, 236] on div "Yes No" at bounding box center [638, 218] width 92 height 37
click at [637, 255] on input "text" at bounding box center [865, 258] width 545 height 28
type input "2,000"
